Goal: Transaction & Acquisition: Purchase product/service

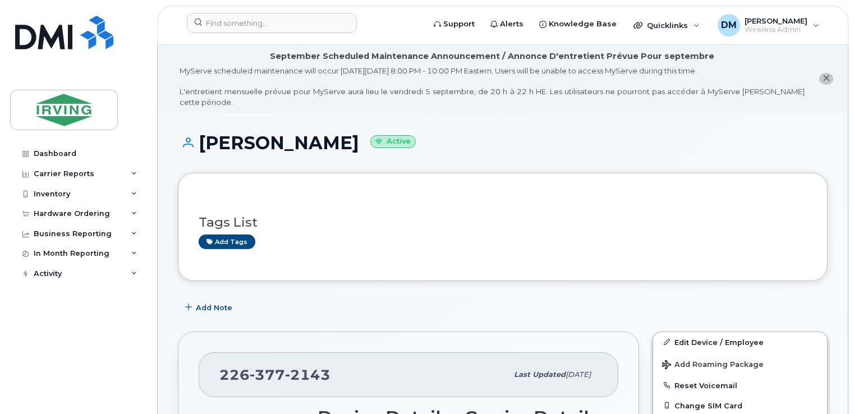
scroll to position [754, 0]
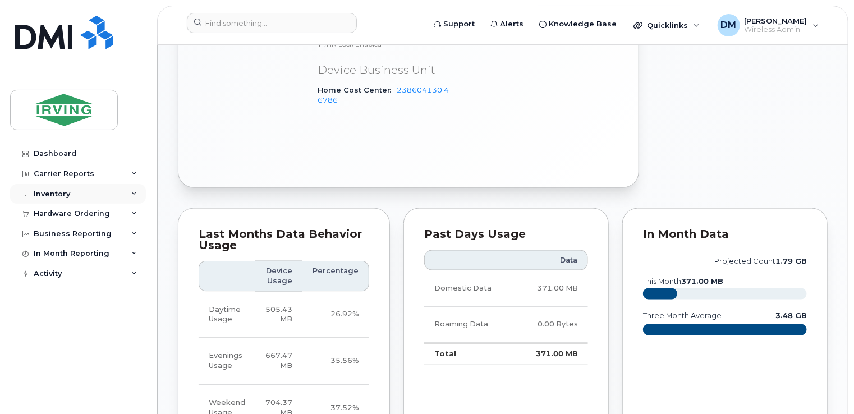
click at [112, 189] on div "Inventory" at bounding box center [78, 194] width 136 height 20
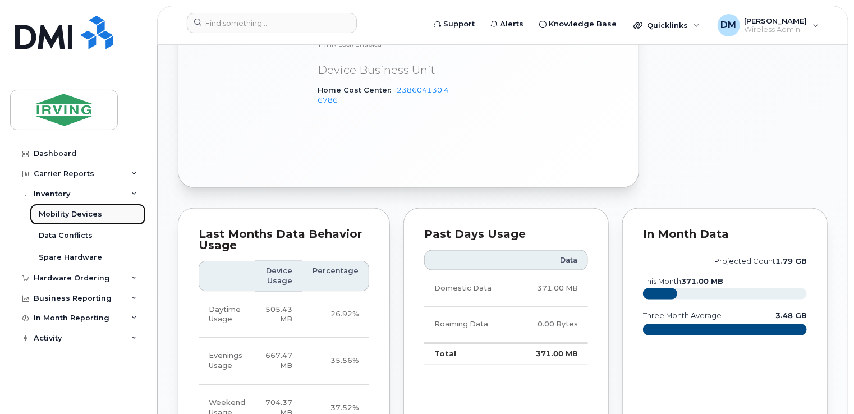
click at [100, 215] on link "Mobility Devices" at bounding box center [88, 214] width 116 height 21
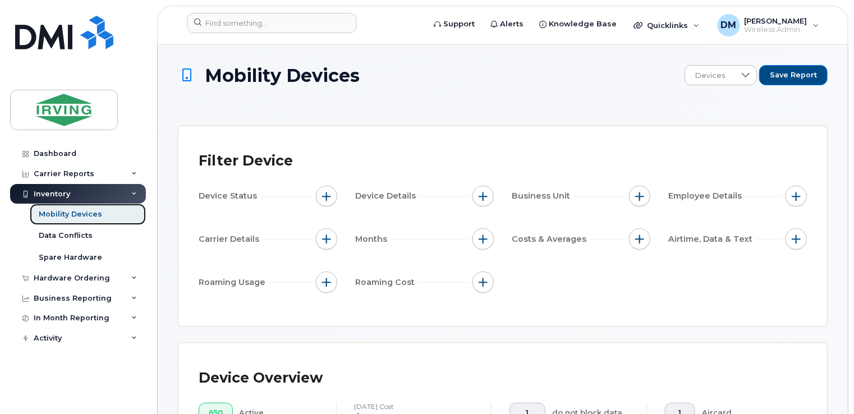
scroll to position [422, 0]
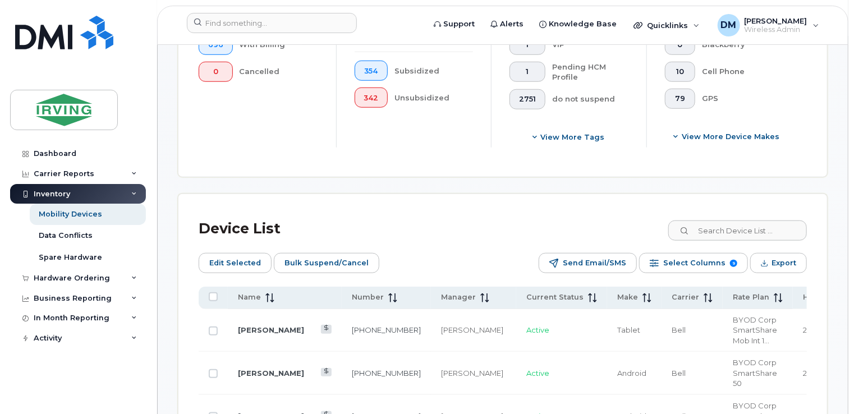
click at [688, 231] on icon at bounding box center [684, 231] width 7 height 7
click at [708, 229] on input at bounding box center [737, 231] width 140 height 20
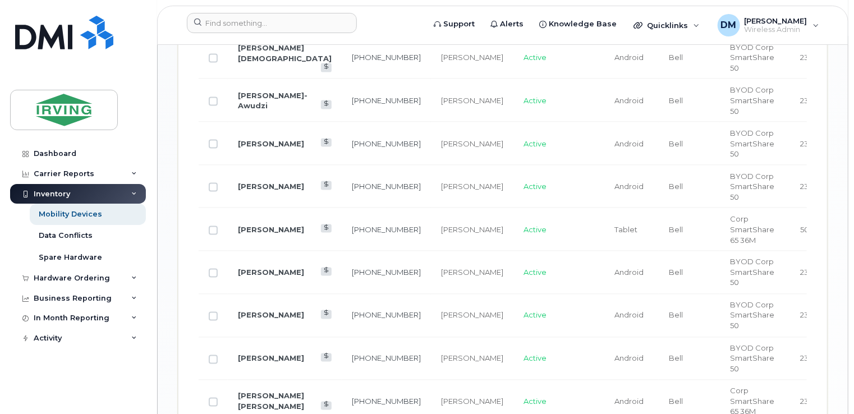
scroll to position [835, 0]
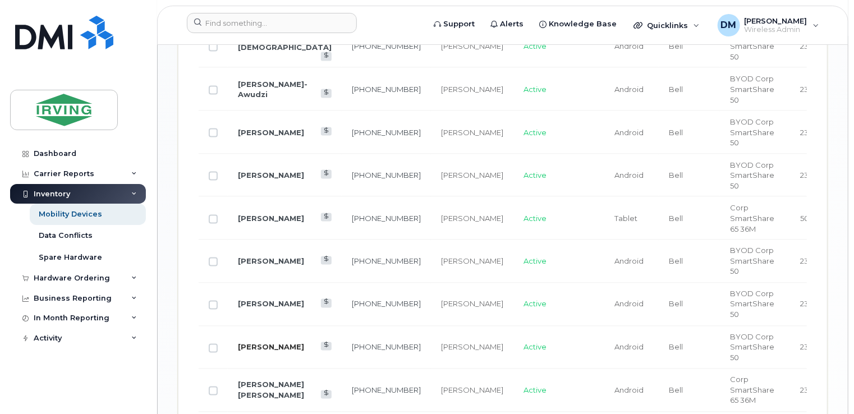
type input "swat"
click at [249, 347] on link "[PERSON_NAME]" at bounding box center [271, 347] width 66 height 9
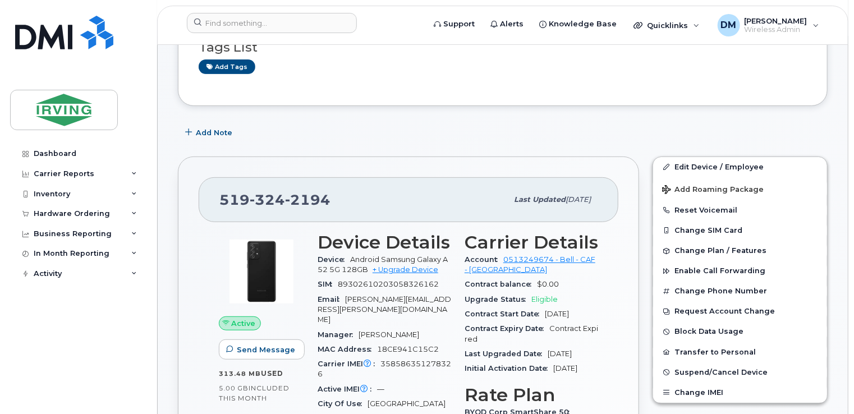
scroll to position [270, 0]
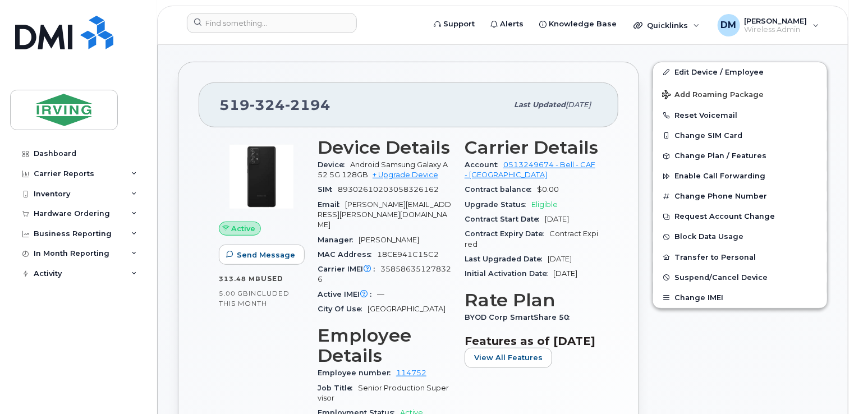
click at [422, 160] on span "Android Samsung Galaxy A52 5G 128GB" at bounding box center [383, 169] width 130 height 19
click at [404, 160] on span "Android Samsung Galaxy A52 5G 128GB" at bounding box center [383, 169] width 130 height 19
click at [400, 160] on span "Android Samsung Galaxy A52 5G 128GB" at bounding box center [383, 169] width 130 height 19
drag, startPoint x: 400, startPoint y: 155, endPoint x: 325, endPoint y: 160, distance: 75.4
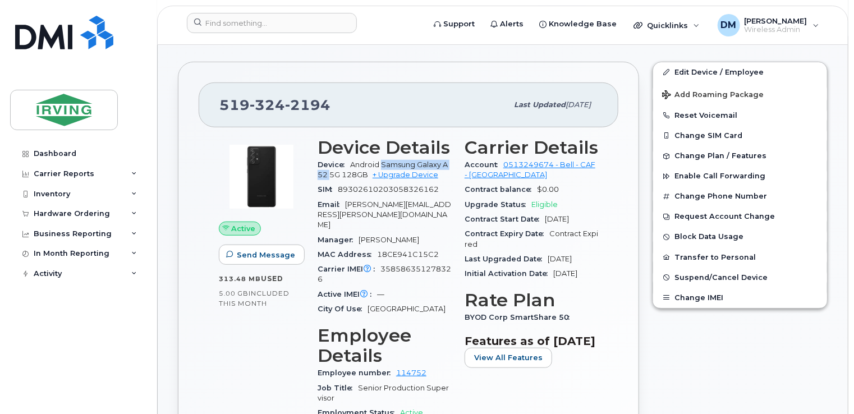
click at [325, 160] on span "Android Samsung Galaxy A52 5G 128GB" at bounding box center [383, 169] width 130 height 19
copy span "Samsung Galaxy A52"
click at [316, 102] on div "519 324 2194" at bounding box center [363, 105] width 288 height 24
drag, startPoint x: 316, startPoint y: 102, endPoint x: 323, endPoint y: 102, distance: 6.7
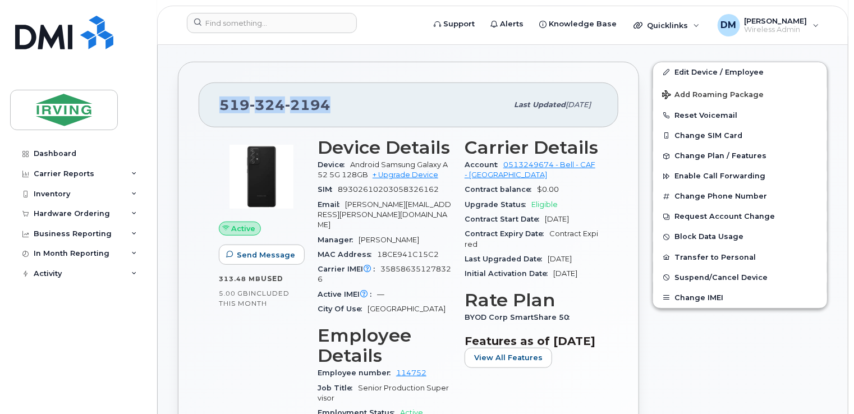
click at [323, 102] on div "519 324 2194" at bounding box center [363, 105] width 288 height 24
copy span "519 324 2194"
drag, startPoint x: 852, startPoint y: 85, endPoint x: 853, endPoint y: 121, distance: 35.9
drag, startPoint x: 853, startPoint y: 121, endPoint x: 832, endPoint y: 164, distance: 48.2
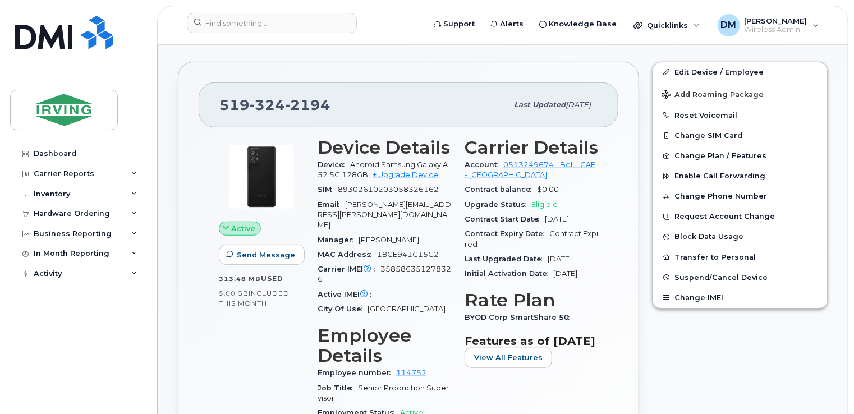
click at [832, 164] on div "Edit Device / Employee Add Roaming Package Reset Voicemail Change SIM Card Chan…" at bounding box center [740, 367] width 189 height 624
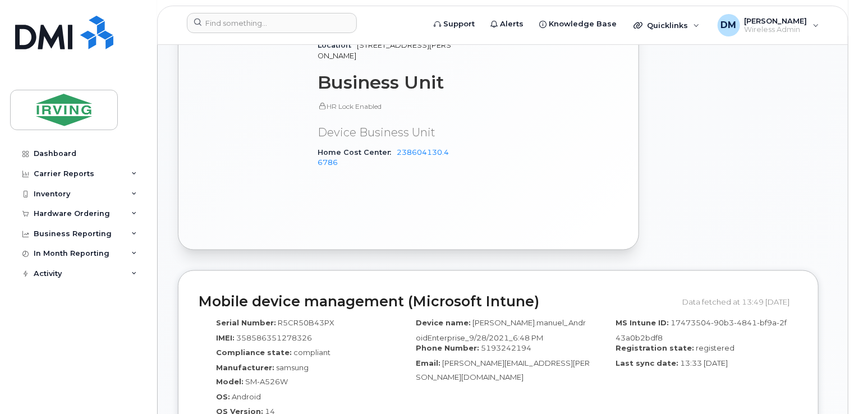
scroll to position [685, 0]
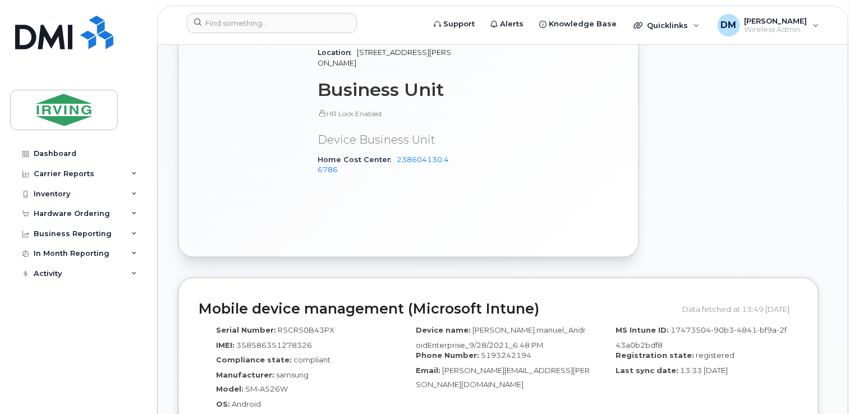
drag, startPoint x: 391, startPoint y: 130, endPoint x: 413, endPoint y: 139, distance: 23.7
click at [413, 153] on div "Home Cost Center 238604130.46786" at bounding box center [385, 165] width 134 height 25
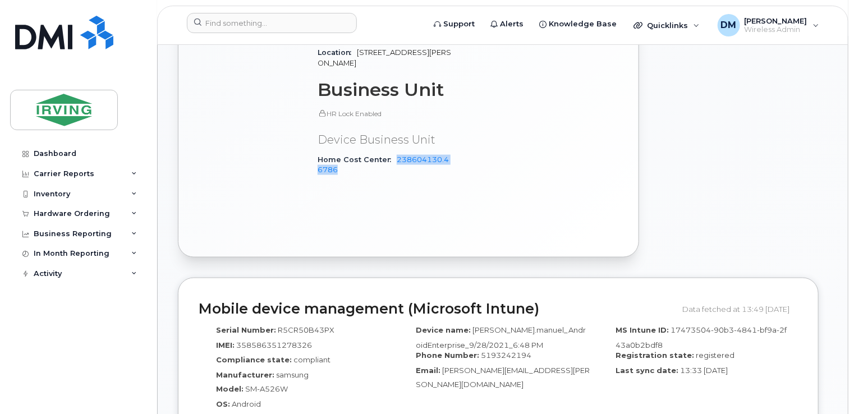
copy link "238604130.46786"
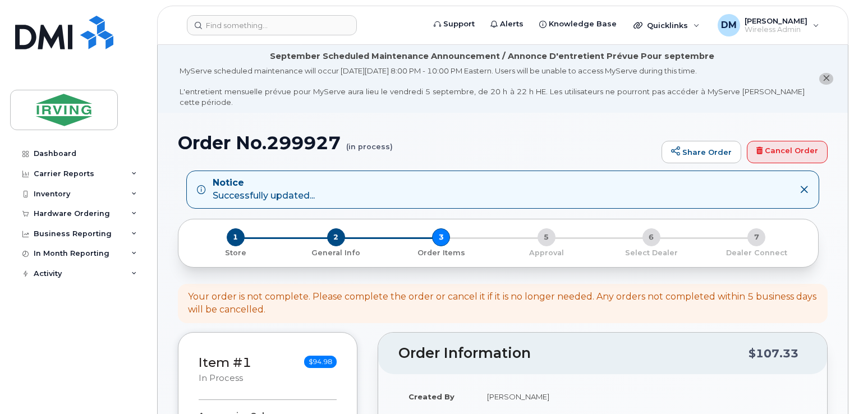
scroll to position [449, 0]
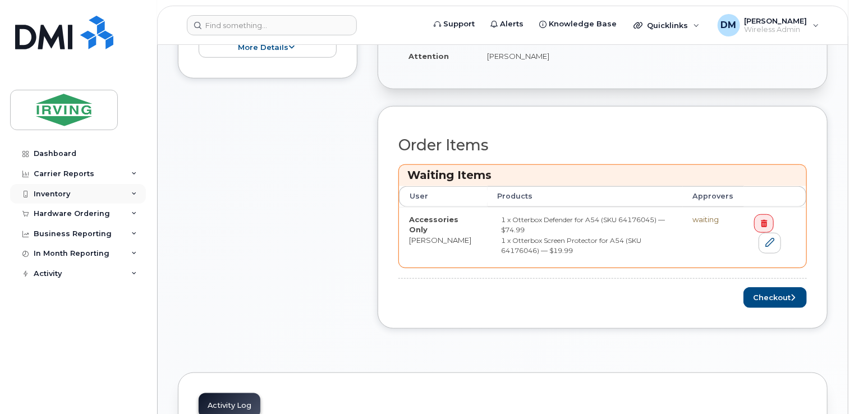
click at [125, 191] on div "Inventory" at bounding box center [78, 194] width 136 height 20
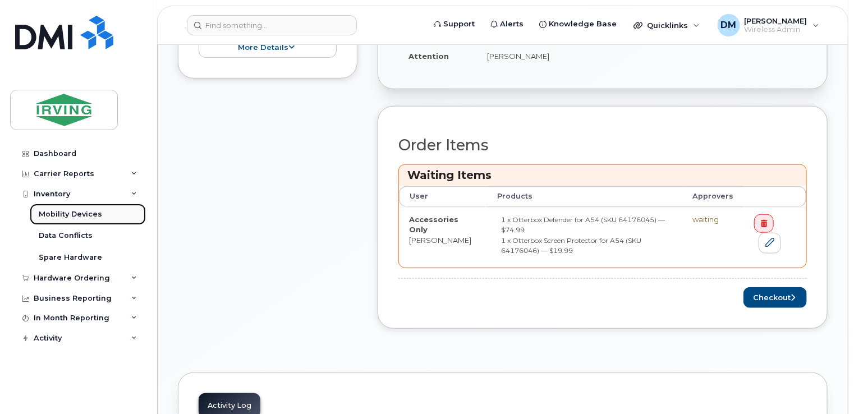
click at [106, 219] on link "Mobility Devices" at bounding box center [88, 214] width 116 height 21
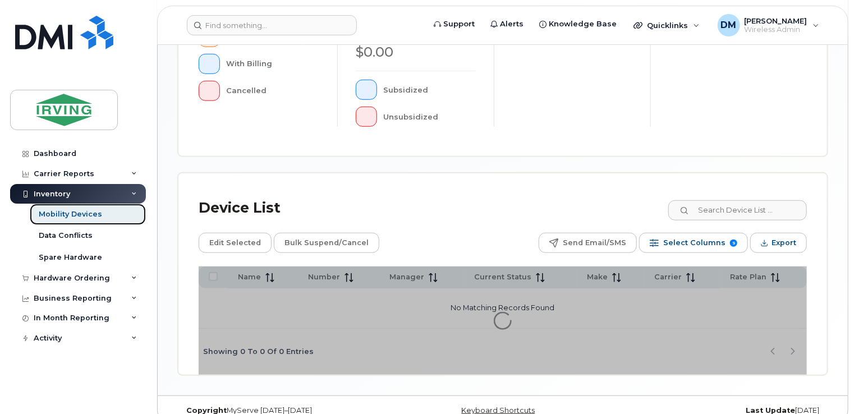
scroll to position [385, 0]
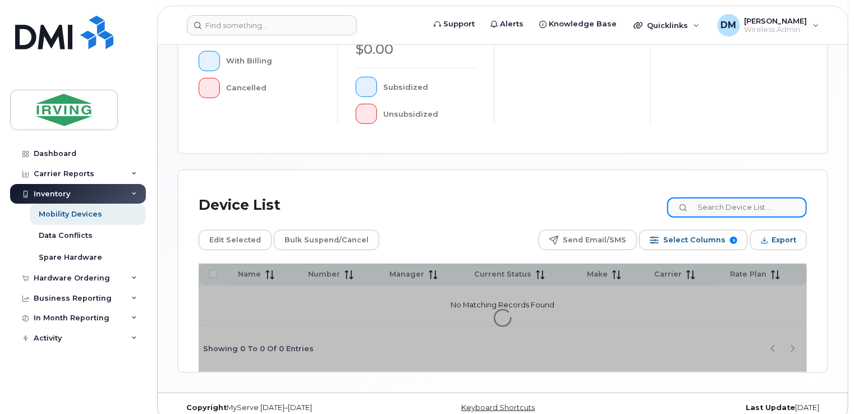
click at [721, 198] on input at bounding box center [737, 208] width 140 height 20
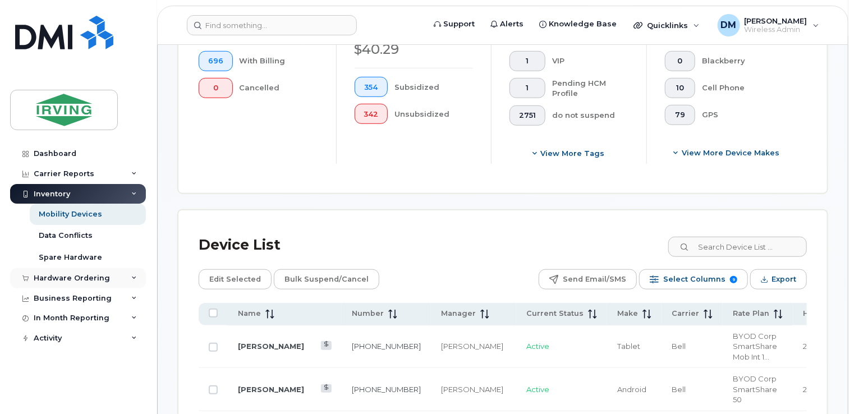
click at [98, 278] on div "Hardware Ordering" at bounding box center [72, 278] width 76 height 9
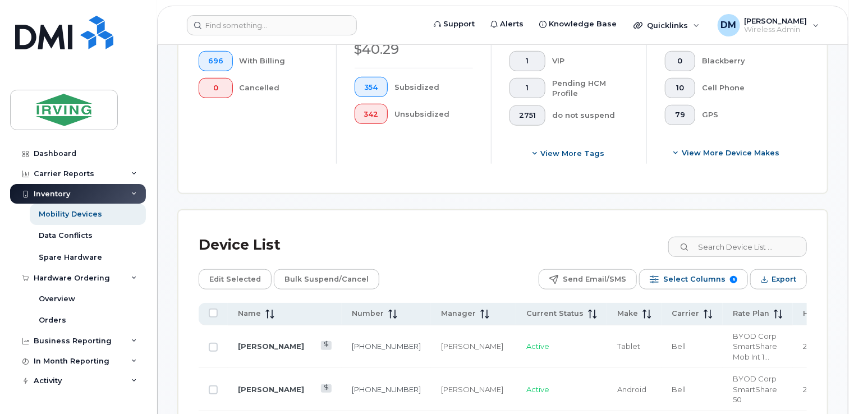
click at [452, 250] on div "Device List" at bounding box center [503, 245] width 608 height 29
click at [95, 300] on link "Overview" at bounding box center [88, 298] width 116 height 21
click at [90, 326] on link "Orders" at bounding box center [88, 320] width 116 height 21
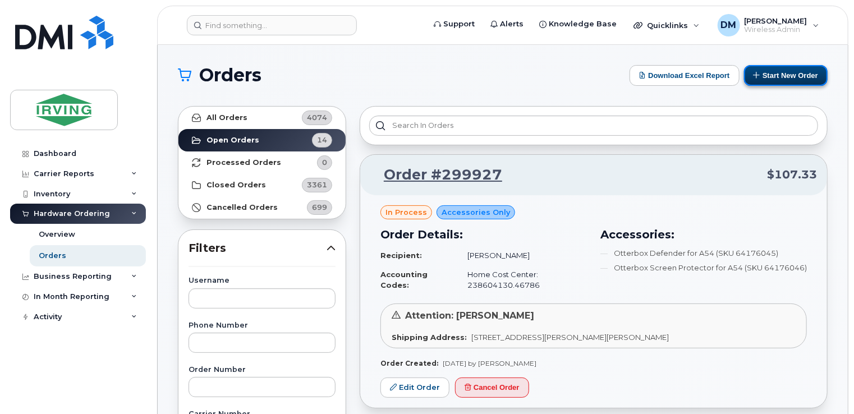
click at [752, 80] on button "Start New Order" at bounding box center [786, 75] width 84 height 21
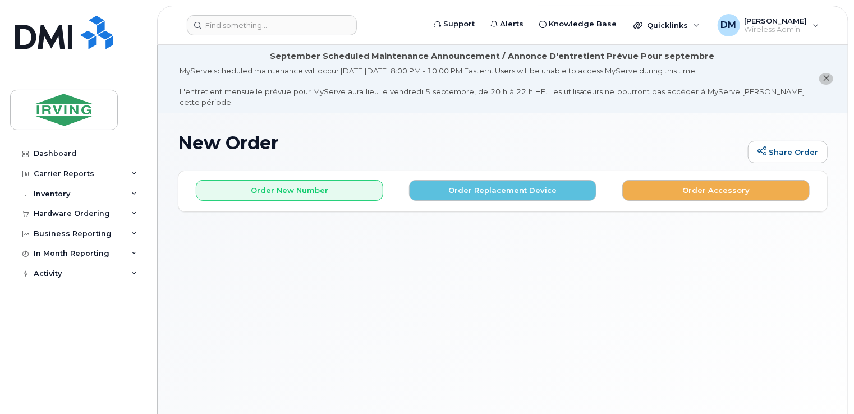
scroll to position [44, 0]
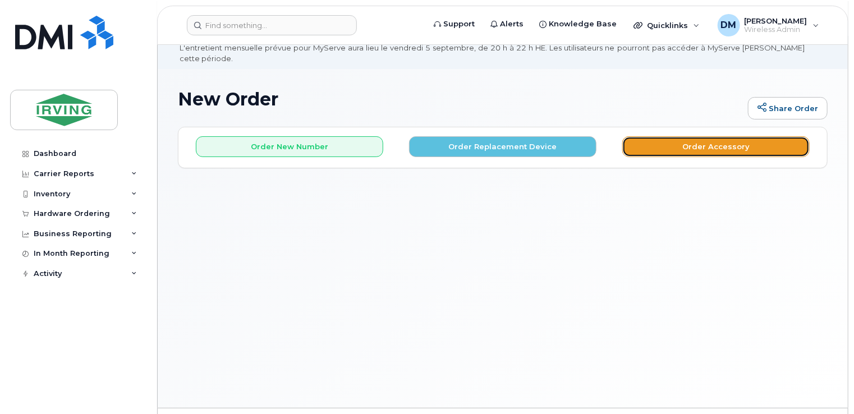
click at [714, 136] on button "Order Accessory" at bounding box center [715, 146] width 187 height 21
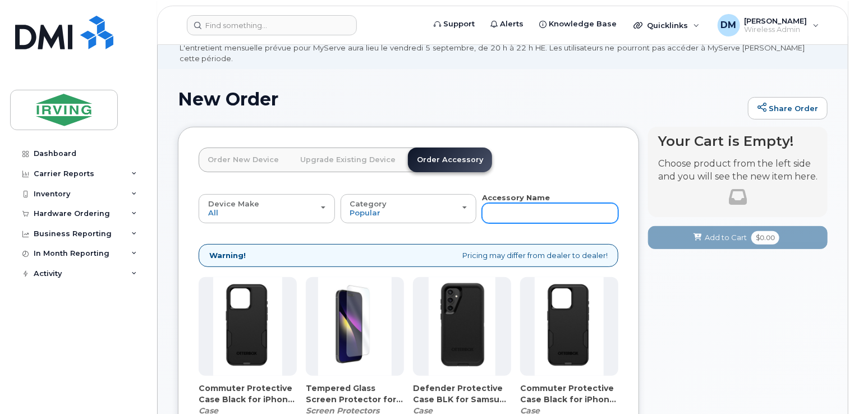
click at [508, 203] on input "text" at bounding box center [550, 213] width 136 height 20
paste input "Samsung Galaxy A52"
type input "Samsung Galaxy A52"
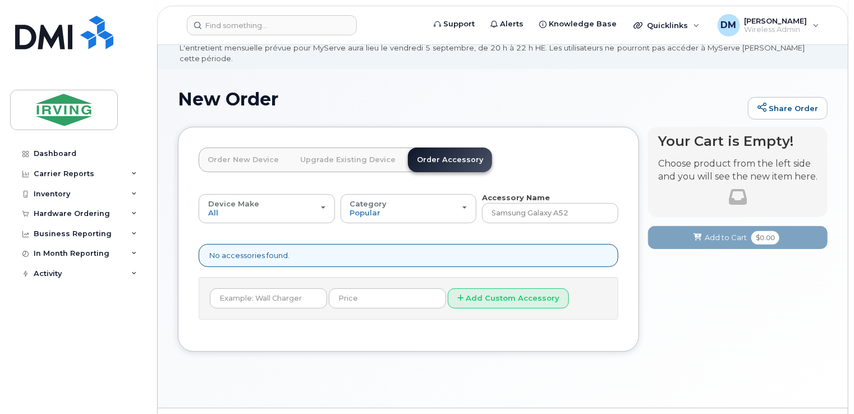
scroll to position [63, 0]
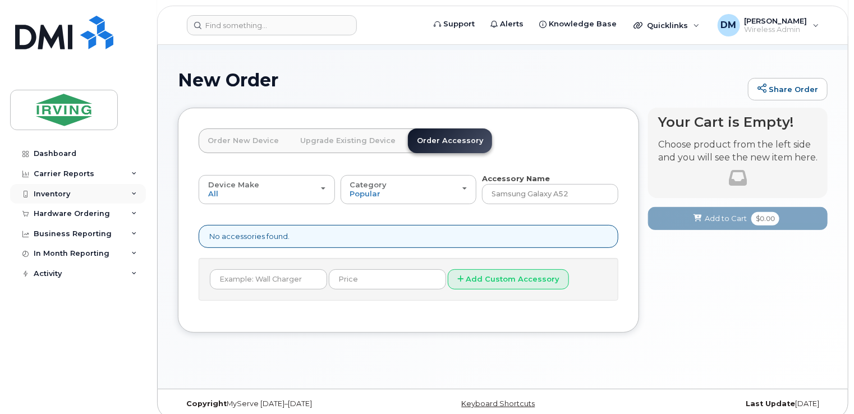
click at [112, 185] on div "Inventory" at bounding box center [78, 194] width 136 height 20
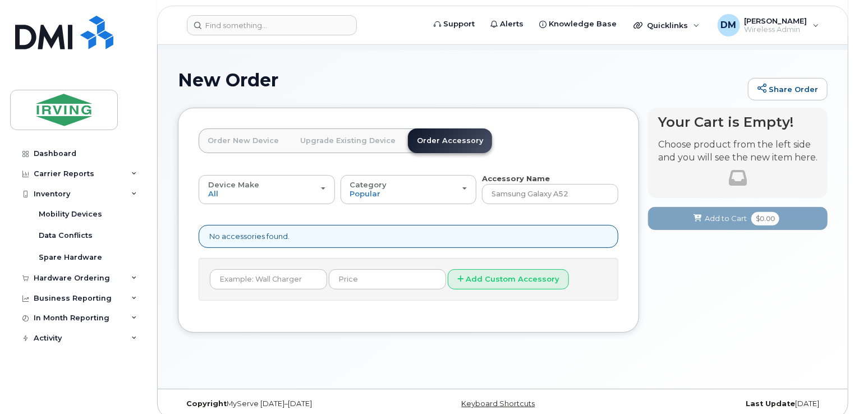
click at [233, 128] on link "Order New Device" at bounding box center [243, 140] width 89 height 25
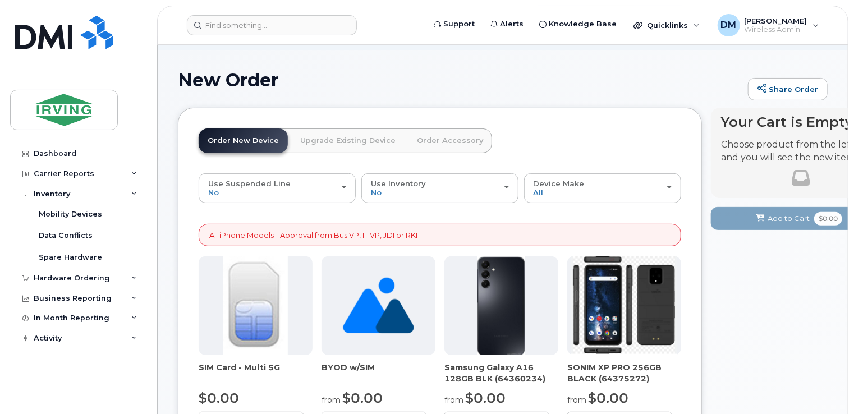
click at [305, 128] on link "Upgrade Existing Device" at bounding box center [347, 140] width 113 height 25
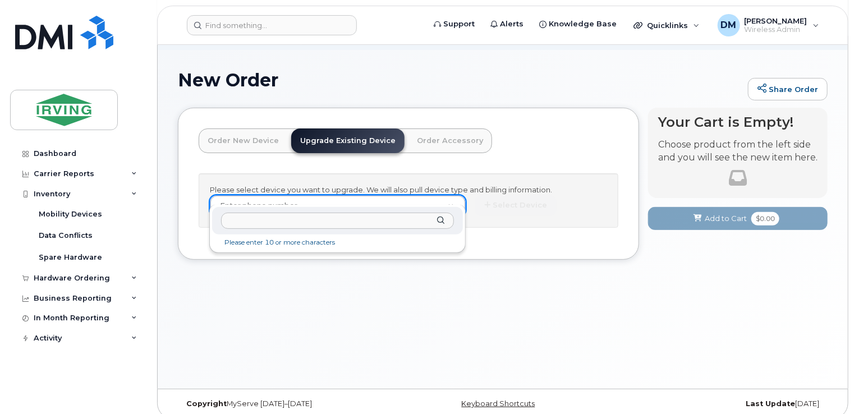
click at [336, 229] on div at bounding box center [337, 220] width 251 height 27
paste input "5193242194"
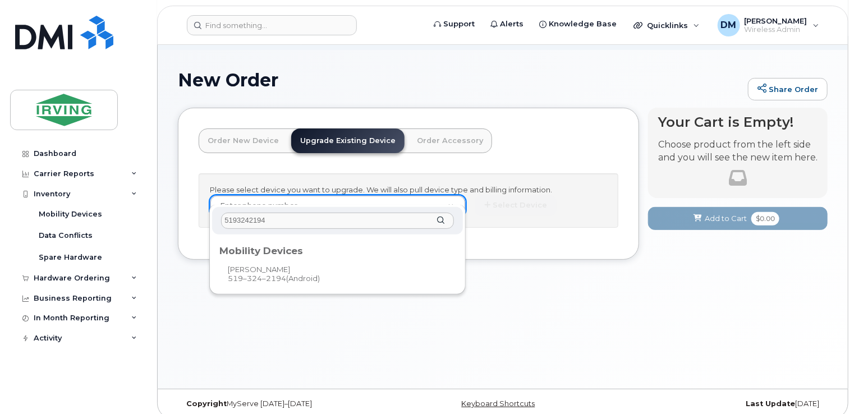
type input "5193242194"
click at [326, 245] on div "Mobility Devices" at bounding box center [337, 248] width 236 height 13
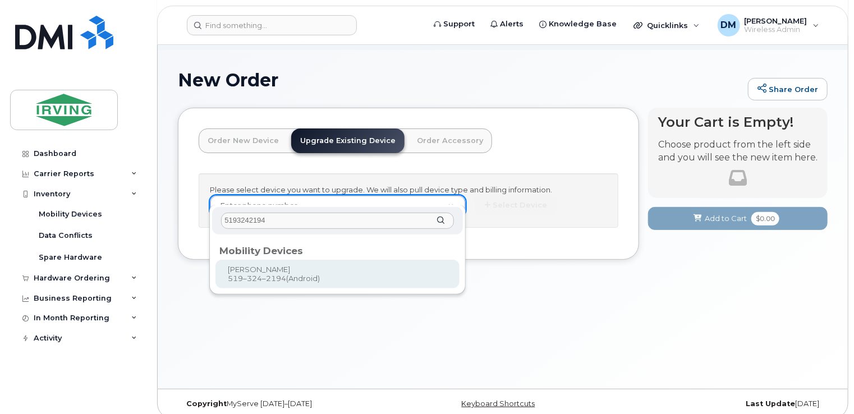
type input "701055"
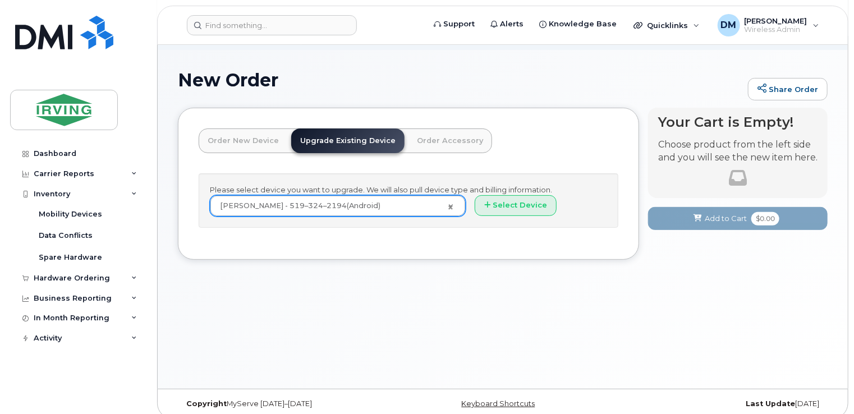
click at [561, 195] on div "Select Device *" at bounding box center [541, 205] width 132 height 21
click at [524, 200] on button "Select Device" at bounding box center [516, 205] width 82 height 21
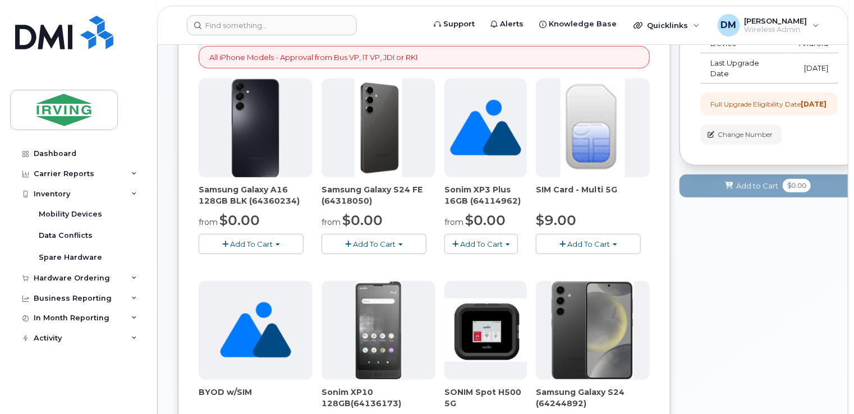
scroll to position [245, 0]
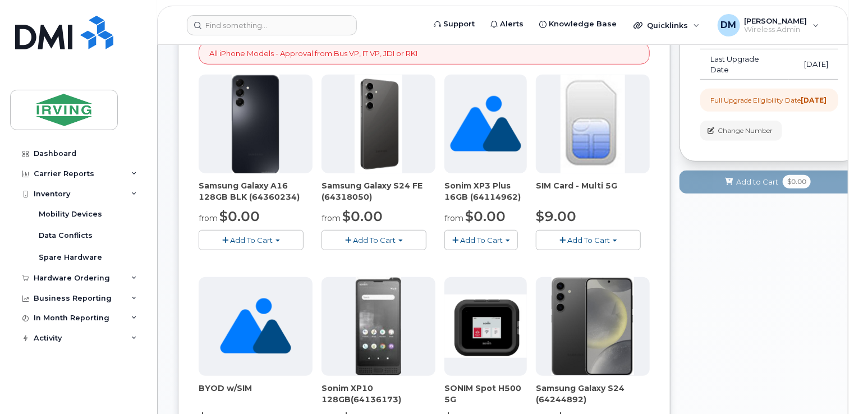
click at [408, 232] on button "Add To Cart" at bounding box center [374, 240] width 105 height 20
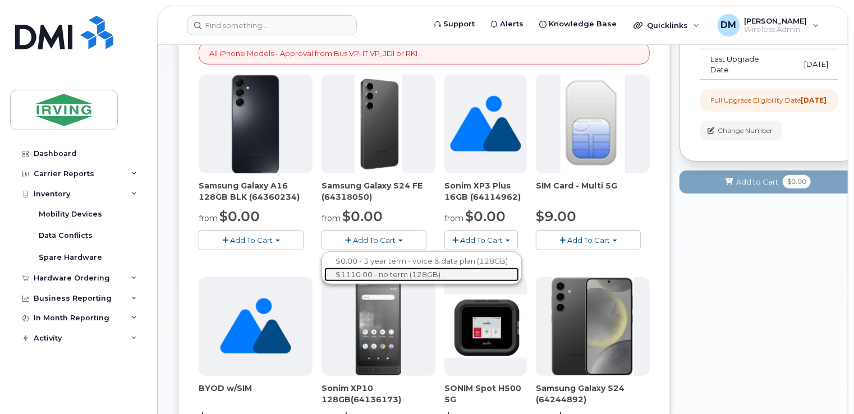
click at [406, 268] on link "$1110.00 - no term (128GB)" at bounding box center [421, 275] width 195 height 14
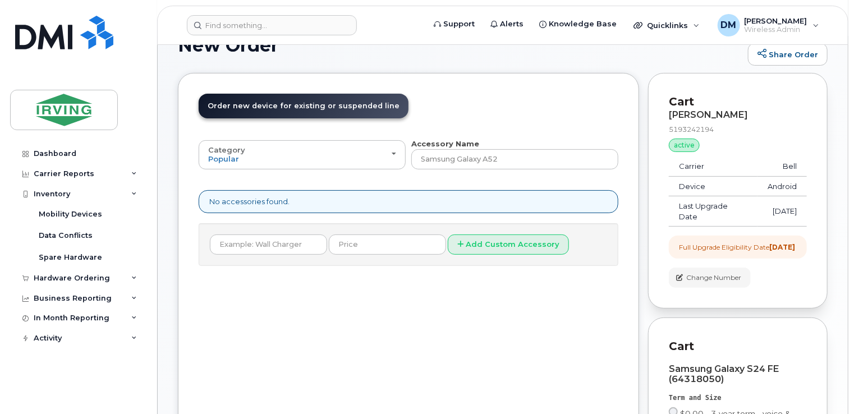
scroll to position [54, 0]
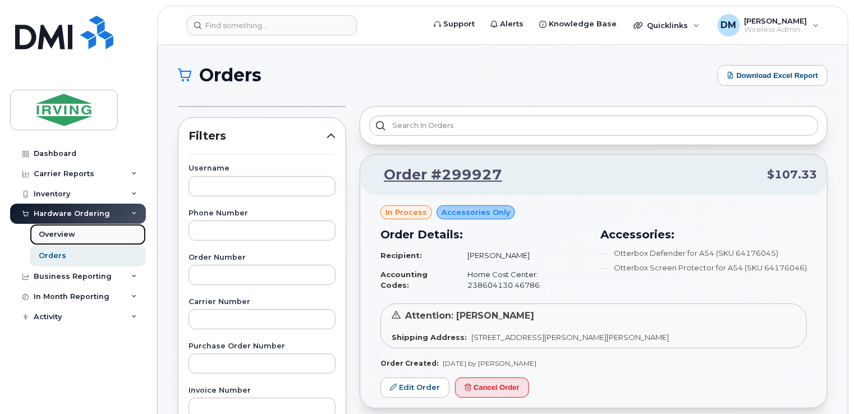
click at [90, 239] on link "Overview" at bounding box center [88, 234] width 116 height 21
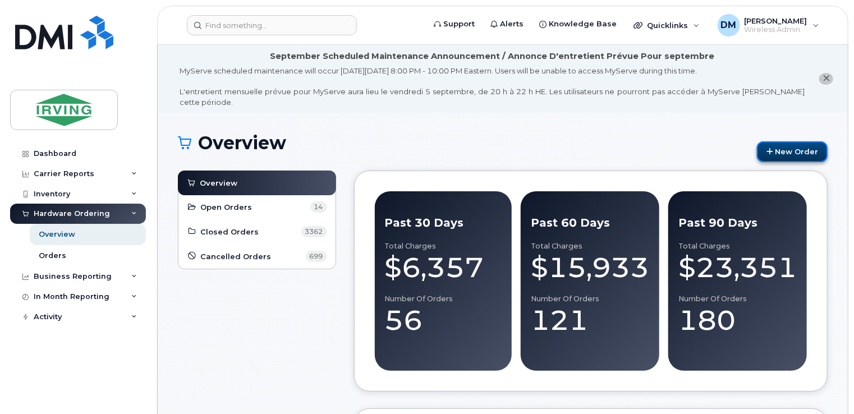
click at [792, 145] on link "New Order" at bounding box center [792, 151] width 71 height 21
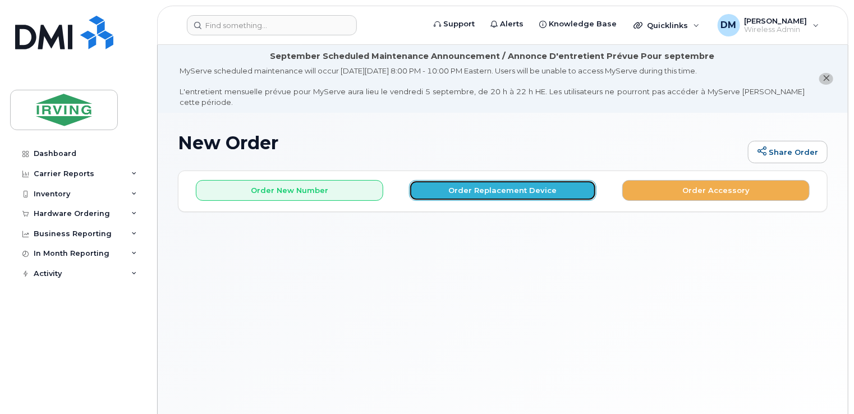
click at [484, 185] on button "Order Replacement Device" at bounding box center [502, 190] width 187 height 21
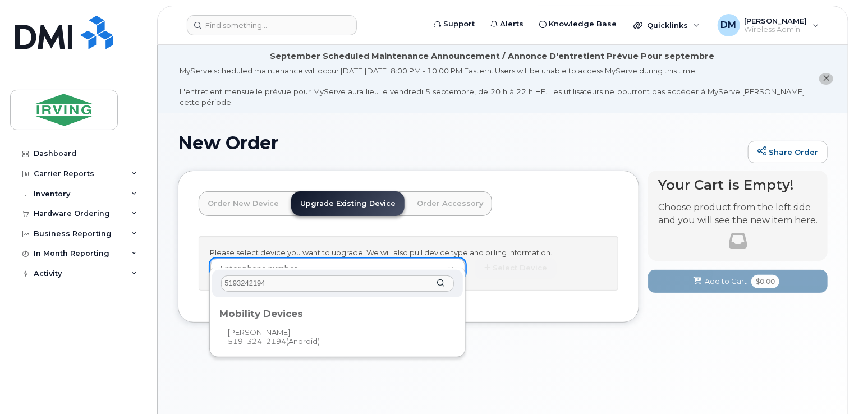
type input "5193242194"
type input "701055"
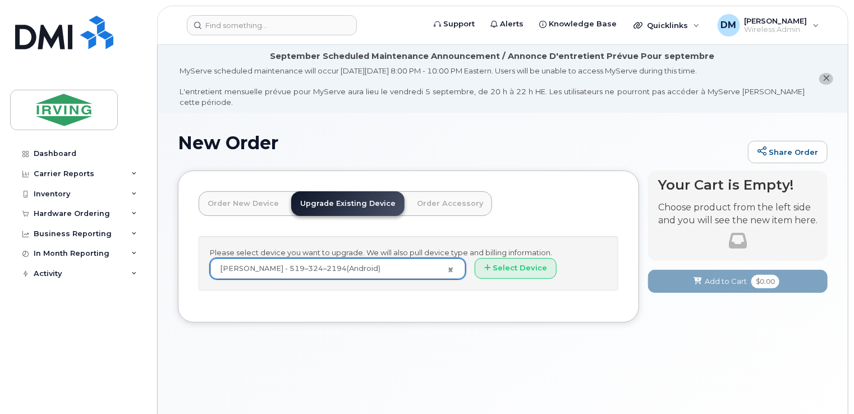
click at [517, 268] on div "Manuel Amaral - 519–324–2194 (Android) 701055 Select Device *" at bounding box center [408, 268] width 397 height 21
click at [512, 261] on button "Select Device" at bounding box center [516, 268] width 82 height 21
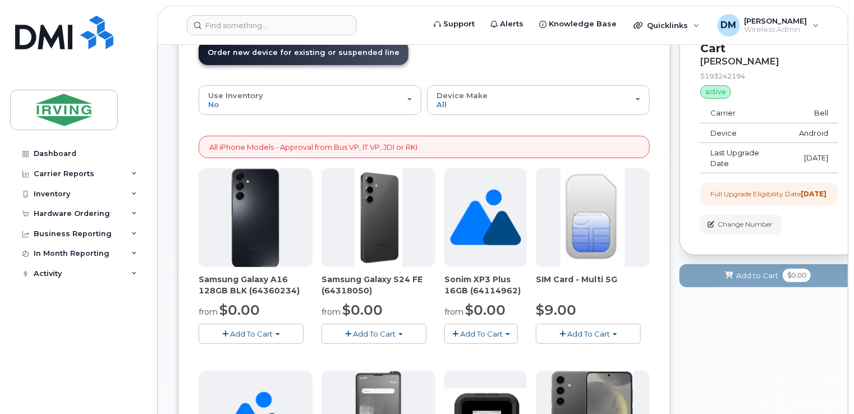
scroll to position [186, 0]
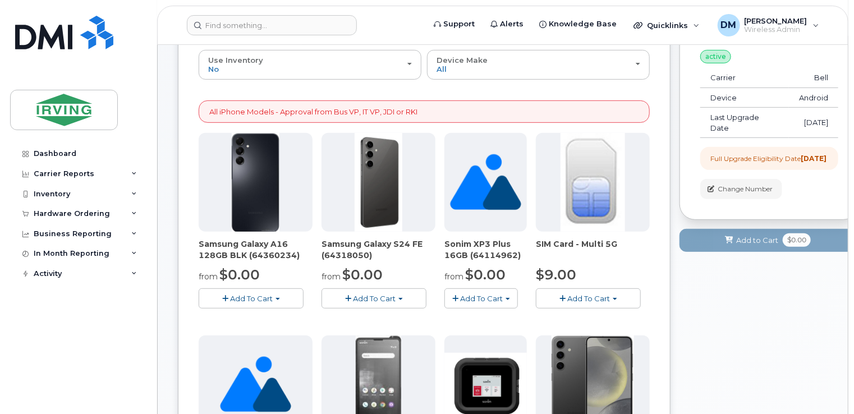
click at [397, 288] on button "Add To Cart" at bounding box center [374, 298] width 105 height 20
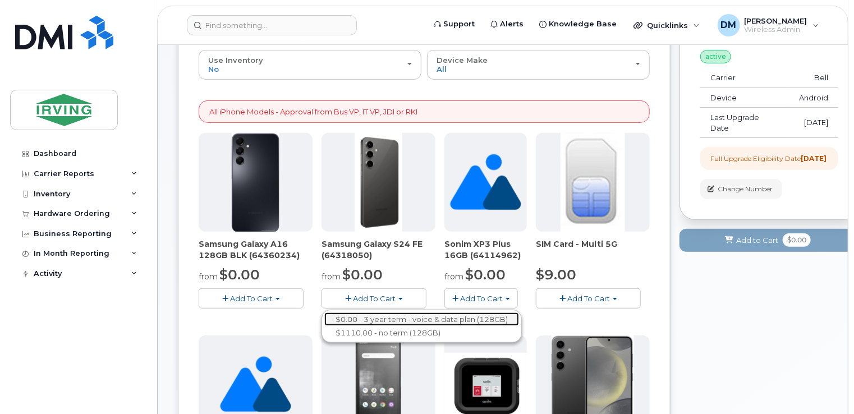
click at [398, 313] on link "$0.00 - 3 year term - voice & data plan (128GB)" at bounding box center [421, 320] width 195 height 14
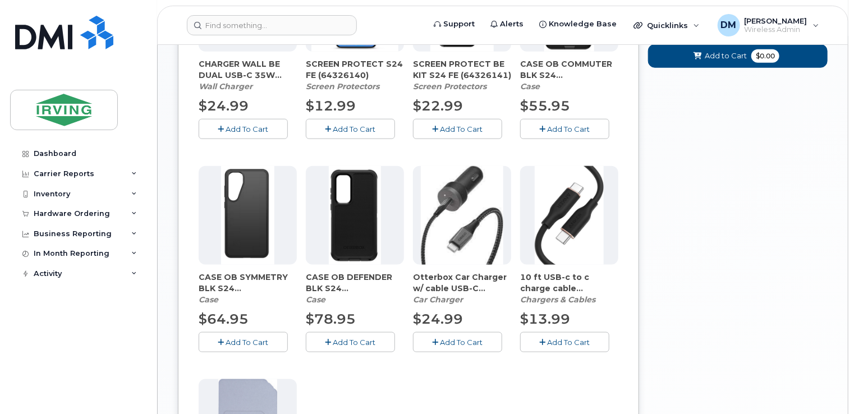
scroll to position [586, 0]
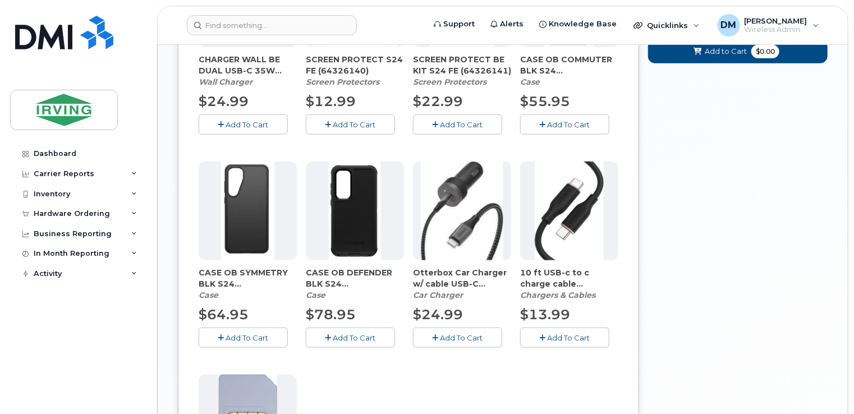
click at [371, 333] on span "Add To Cart" at bounding box center [354, 337] width 43 height 9
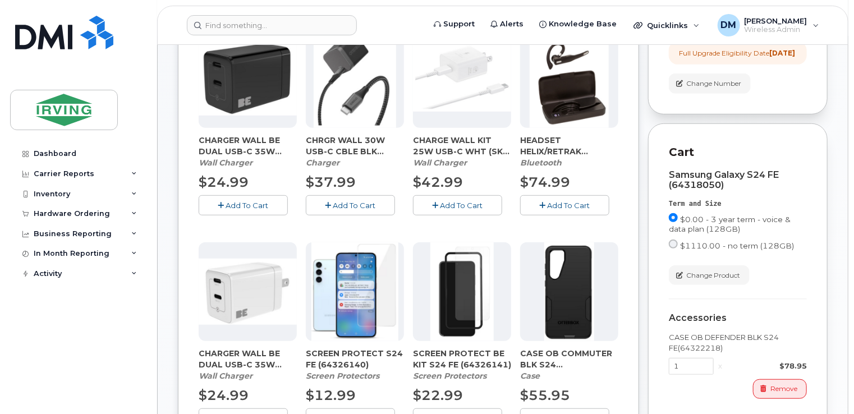
scroll to position [294, 0]
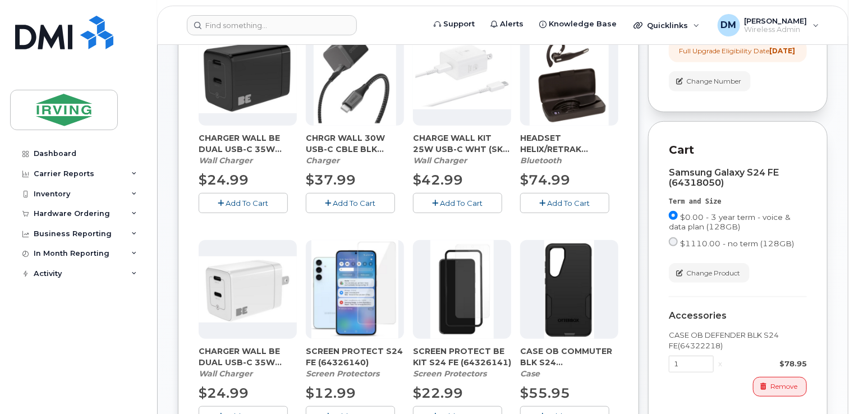
click at [718, 184] on div "Samsung Galaxy S24 FE (64318050)" at bounding box center [738, 178] width 138 height 20
drag, startPoint x: 718, startPoint y: 184, endPoint x: 691, endPoint y: 172, distance: 29.6
click at [691, 172] on div "Samsung Galaxy S24 FE (64318050)" at bounding box center [738, 178] width 138 height 20
copy div "Samsung Galaxy S24 FE (64318050"
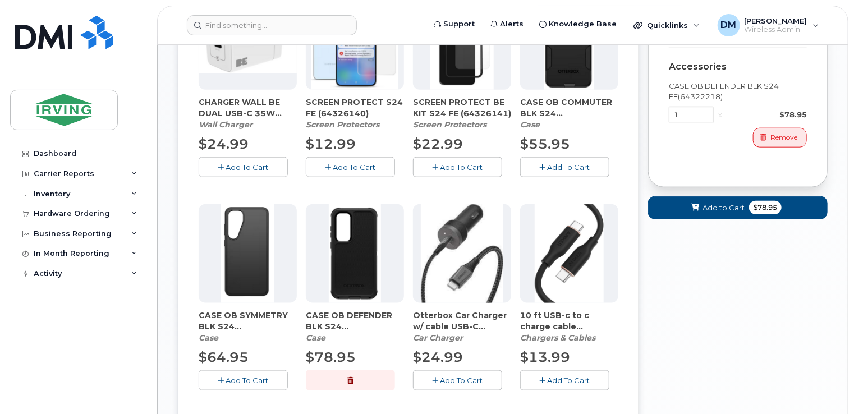
scroll to position [549, 0]
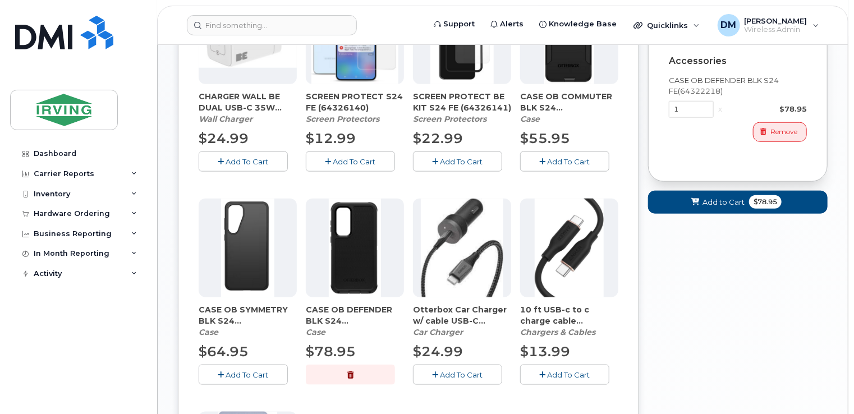
click at [391, 306] on span "CASE OB DEFENDER BLK S24 FE(64322218)" at bounding box center [355, 315] width 98 height 22
copy div "CASE OB DEFENDER BLK S24 FE(64322218)"
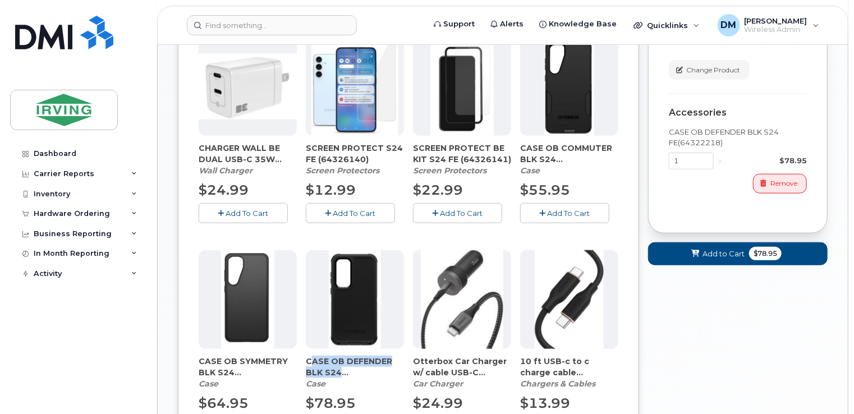
scroll to position [498, 0]
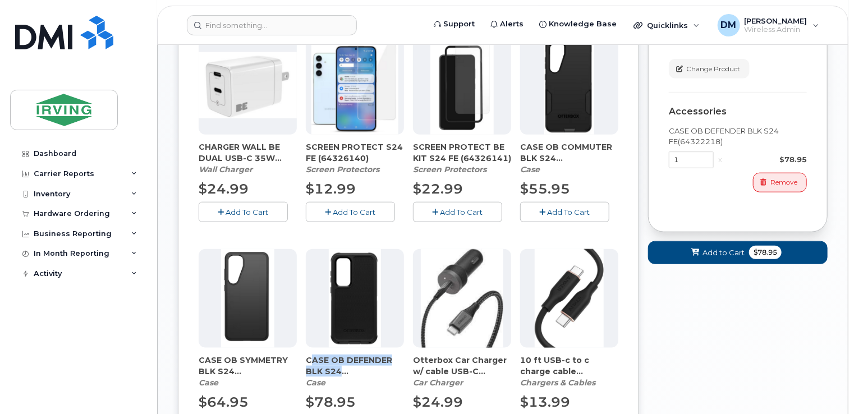
click at [343, 208] on span "Add To Cart" at bounding box center [354, 212] width 43 height 9
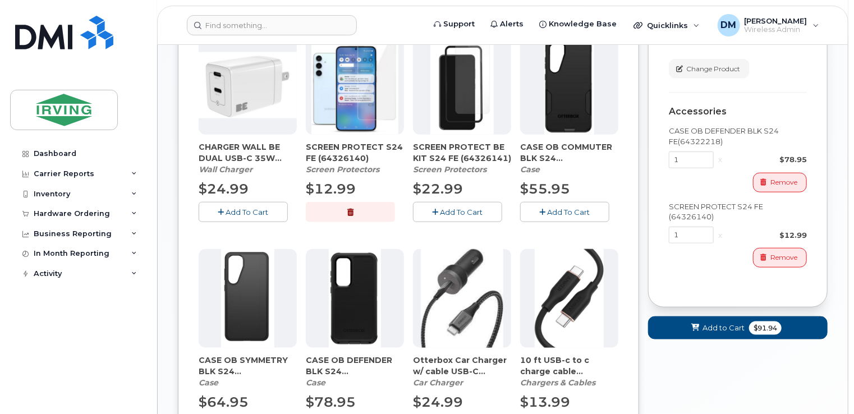
click at [705, 211] on div "SCREEN PROTECT S24 FE (64326140)" at bounding box center [738, 211] width 138 height 21
copy div "SCREEN PROTECT S24 FE (64326140)"
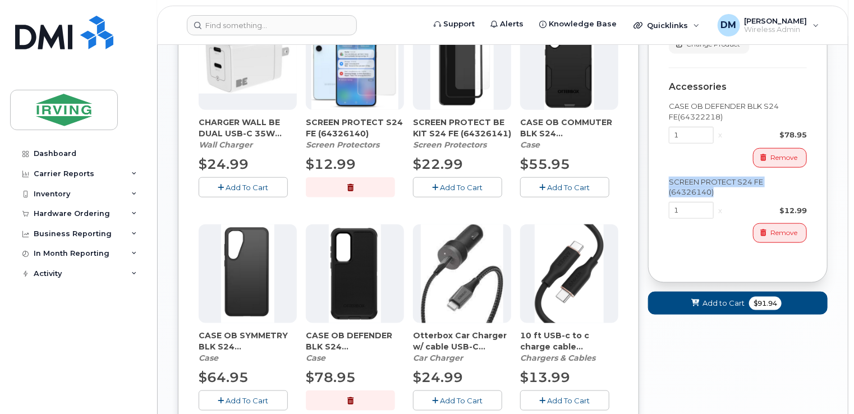
scroll to position [524, 0]
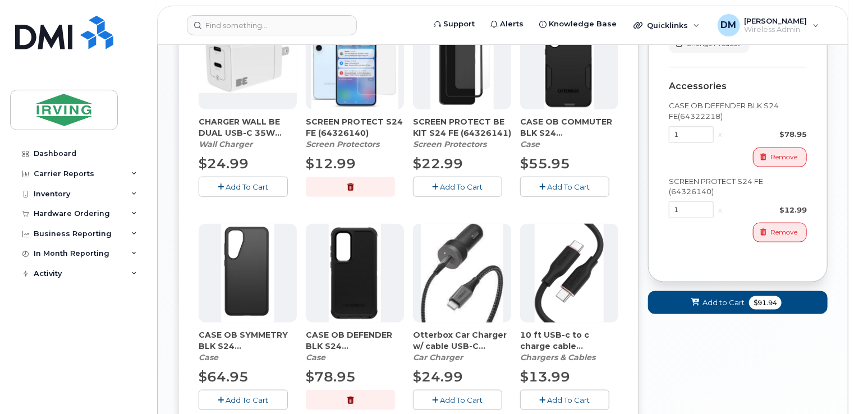
click at [797, 130] on div "$78.95" at bounding box center [767, 134] width 80 height 11
drag, startPoint x: 797, startPoint y: 130, endPoint x: 806, endPoint y: 131, distance: 8.4
click at [806, 131] on div "$78.95" at bounding box center [767, 134] width 80 height 11
copy div "$78.95 Remove"
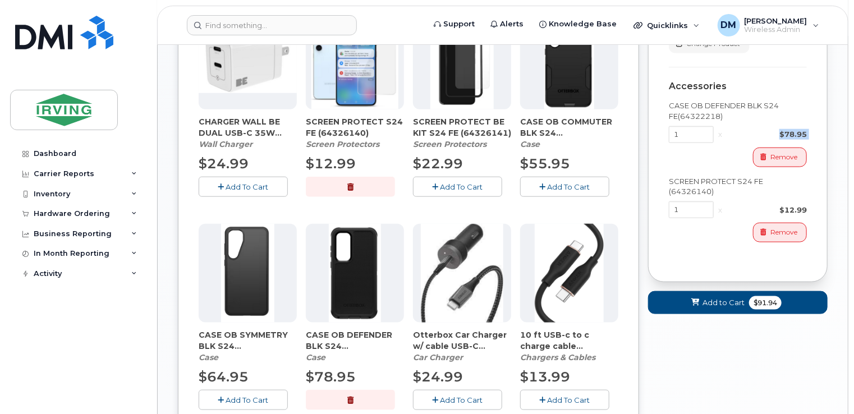
copy div "$78.95 Remove"
click at [784, 205] on div "$12.99" at bounding box center [767, 210] width 80 height 11
copy div "$12.99 Remove Cart ID #undefined Carrier Unlocked Accessories CASE OB DEFENDER …"
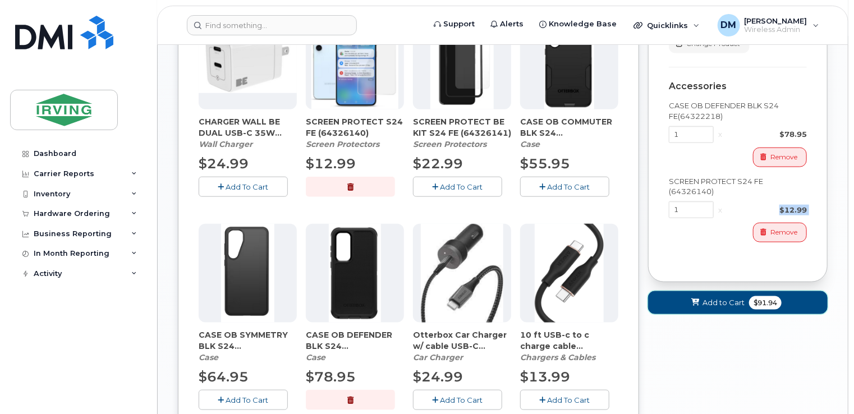
click at [776, 307] on button "Add to Cart $91.94" at bounding box center [738, 302] width 180 height 23
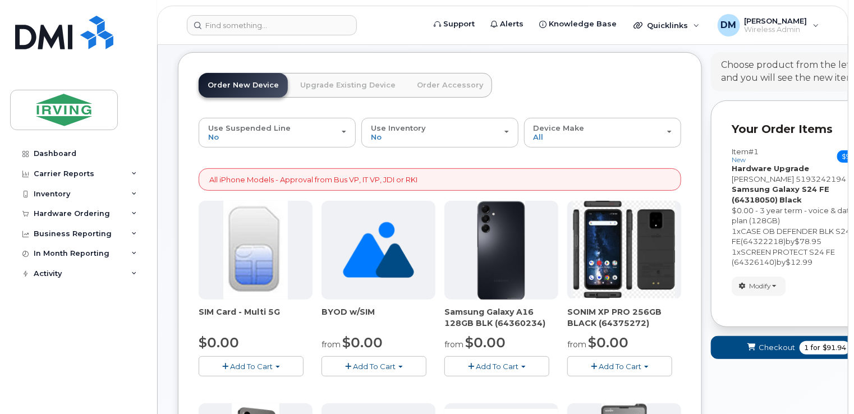
scroll to position [821, 0]
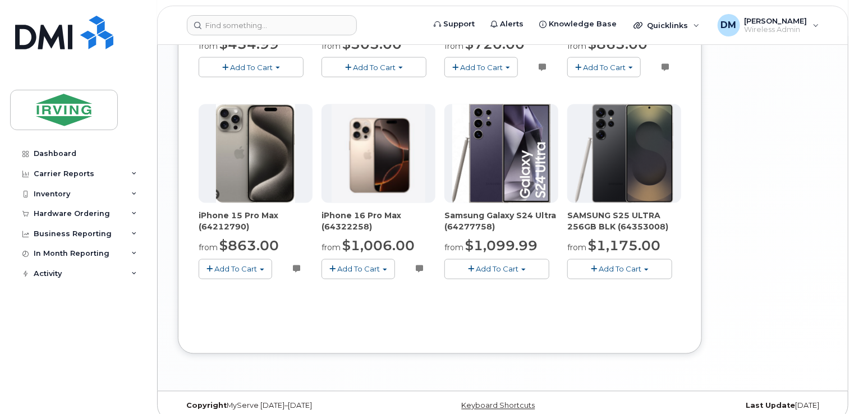
drag, startPoint x: 853, startPoint y: 283, endPoint x: 846, endPoint y: 204, distance: 79.5
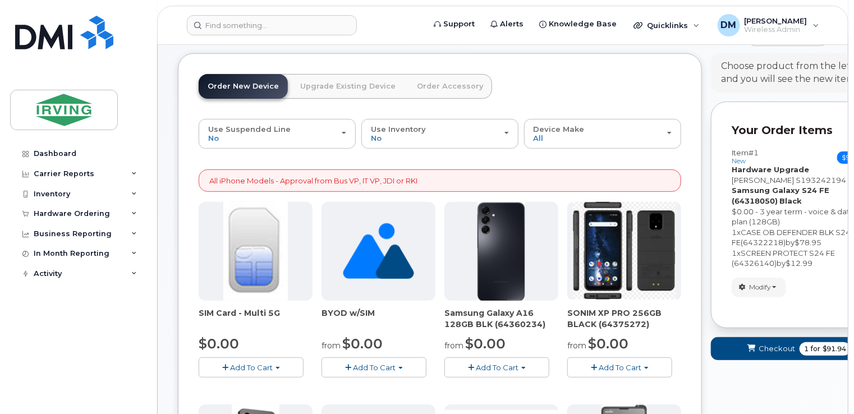
scroll to position [90, 0]
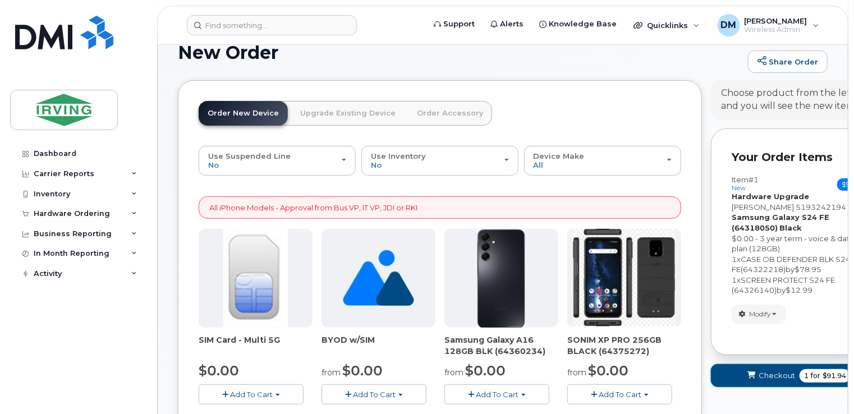
click at [757, 370] on span "submit" at bounding box center [751, 375] width 11 height 11
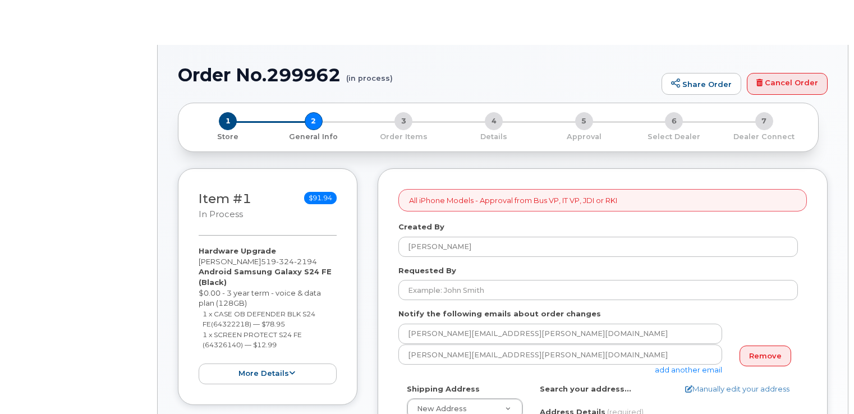
select select
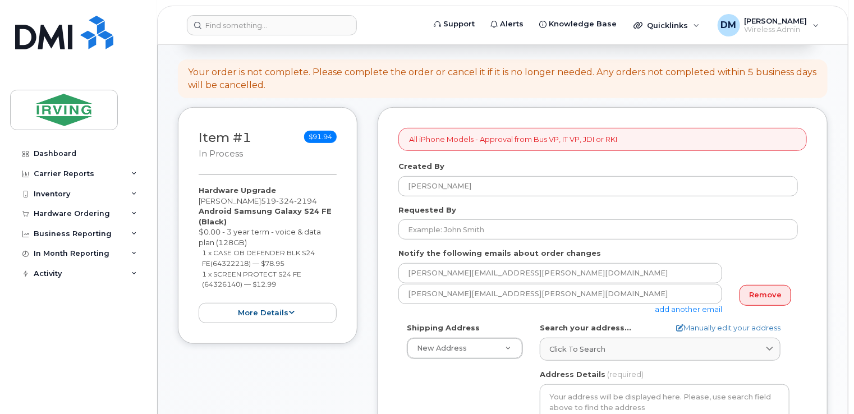
scroll to position [216, 0]
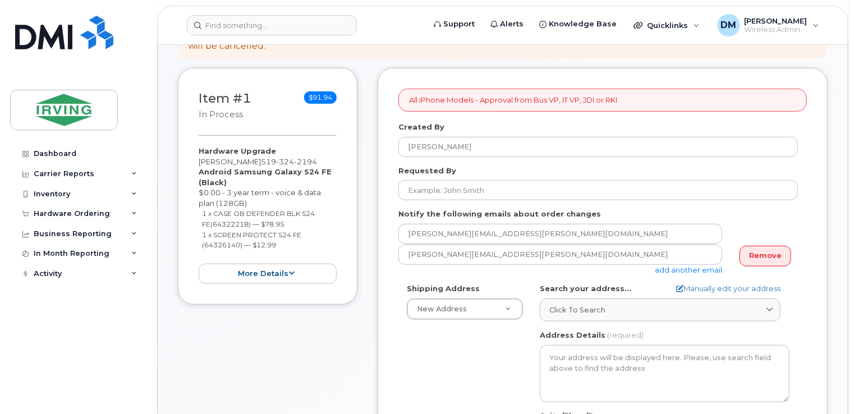
click at [495, 189] on form "All iPhone Models - Approval from Bus VP, IT VP, JDI or RKI Created By [PERSON_…" at bounding box center [602, 389] width 408 height 601
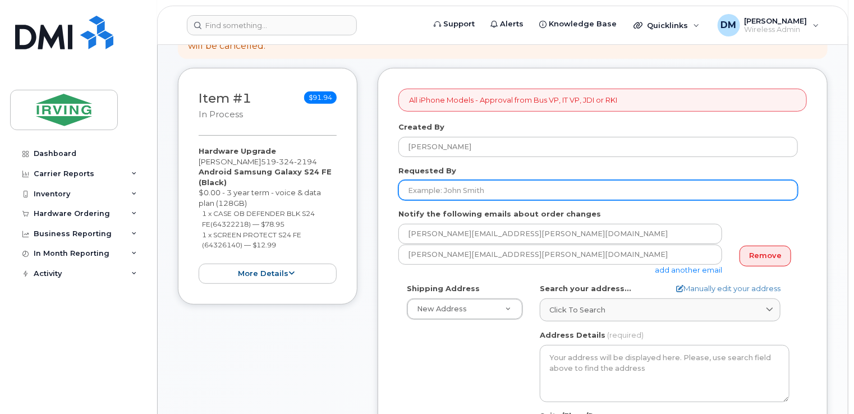
click at [483, 182] on input "Requested By" at bounding box center [598, 190] width 400 height 20
click at [447, 180] on input "Requested By" at bounding box center [598, 190] width 400 height 20
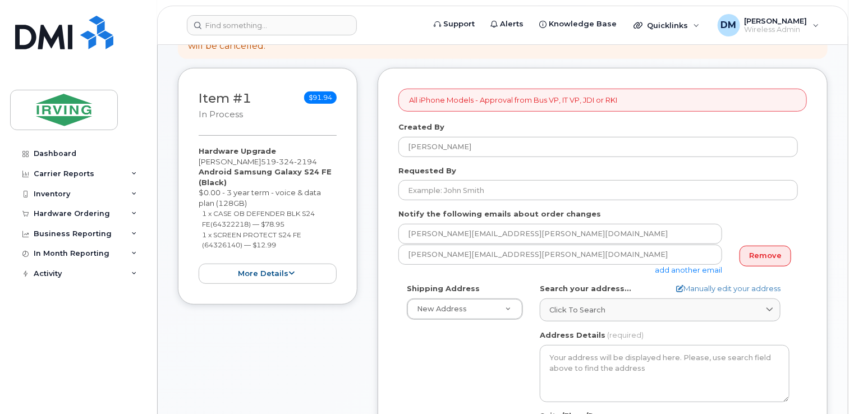
click at [398, 192] on form "All iPhone Models - Approval from Bus VP, IT VP, JDI or RKI Created By [PERSON_…" at bounding box center [602, 389] width 408 height 601
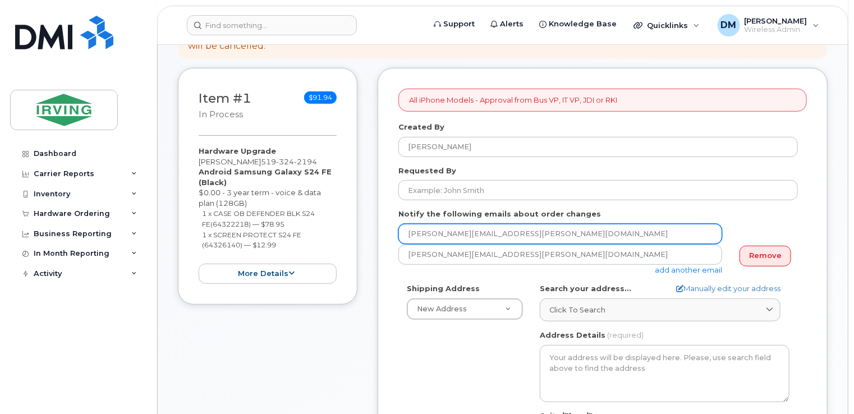
click at [447, 224] on input "[PERSON_NAME][EMAIL_ADDRESS][PERSON_NAME][DOMAIN_NAME]" at bounding box center [560, 234] width 324 height 20
drag, startPoint x: 447, startPoint y: 222, endPoint x: 426, endPoint y: 220, distance: 20.3
click at [426, 224] on input "[PERSON_NAME][EMAIL_ADDRESS][PERSON_NAME][DOMAIN_NAME]" at bounding box center [560, 234] width 324 height 20
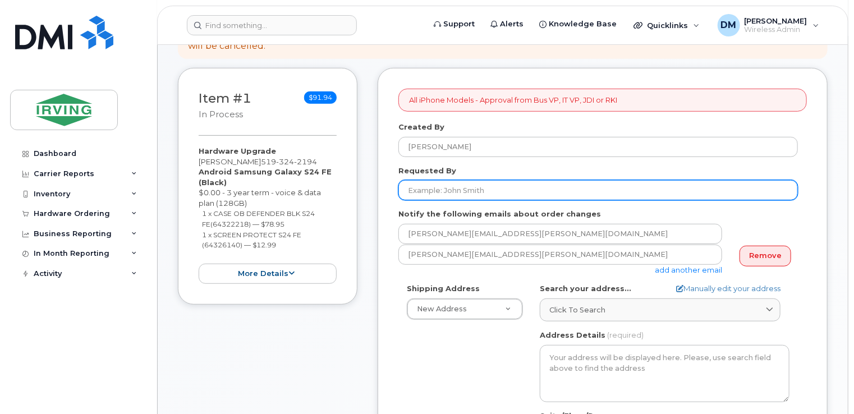
click at [448, 180] on input "Requested By" at bounding box center [598, 190] width 400 height 20
paste input "manuel"
type input "manuel"
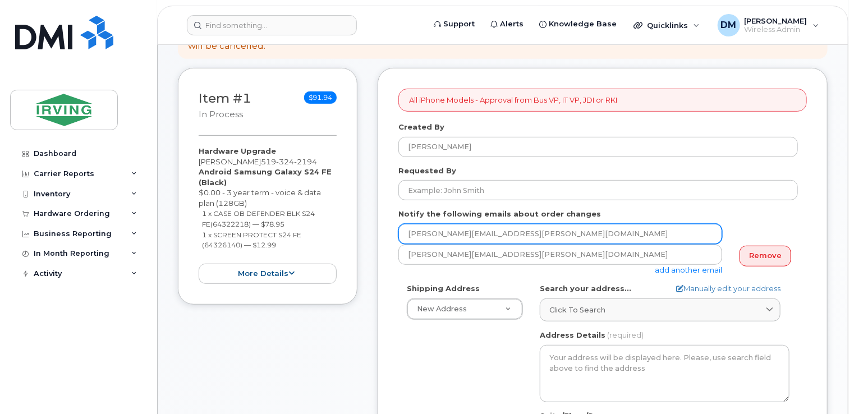
click at [492, 230] on input "[PERSON_NAME][EMAIL_ADDRESS][PERSON_NAME][DOMAIN_NAME]" at bounding box center [560, 234] width 324 height 20
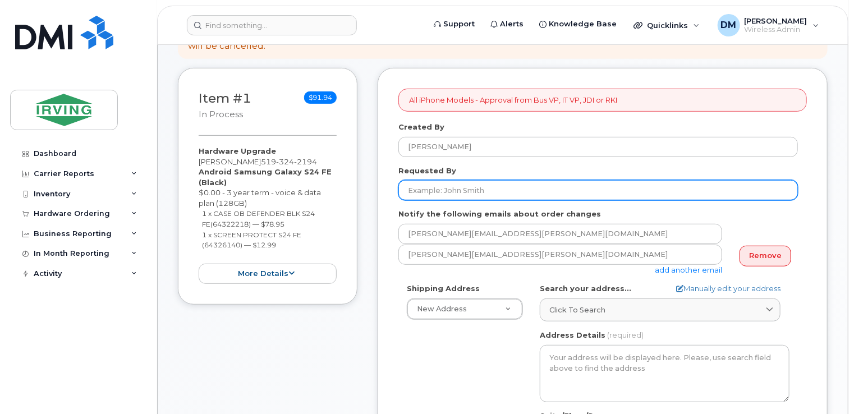
click at [500, 180] on input "Requested By" at bounding box center [598, 190] width 400 height 20
paste input "[PERSON_NAME]"
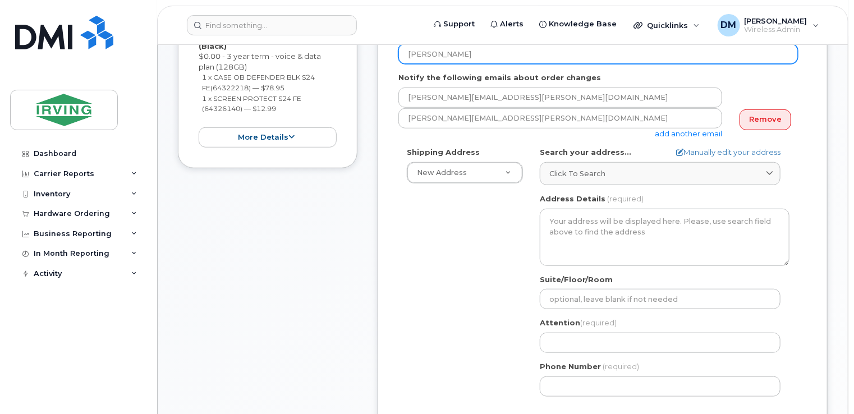
scroll to position [354, 0]
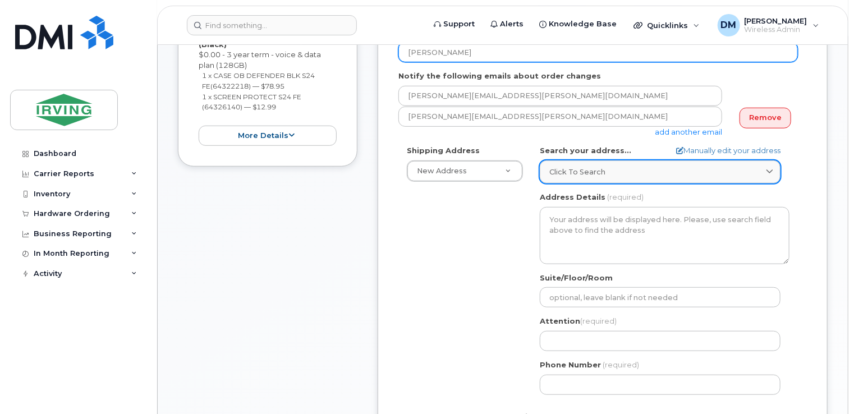
type input "[PERSON_NAME]"
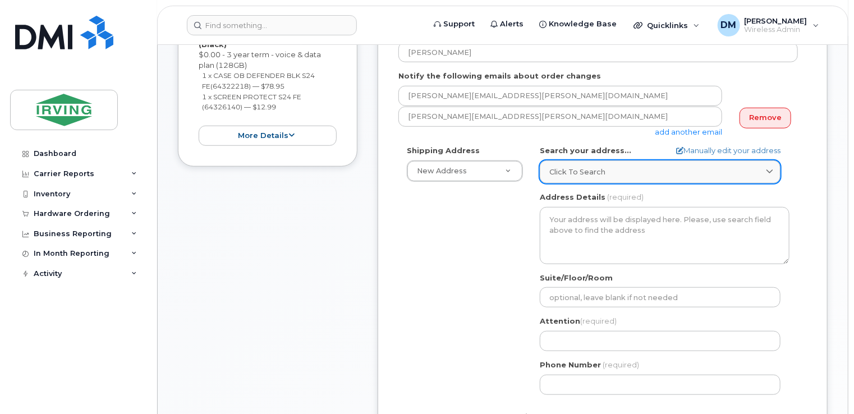
click at [622, 167] on div "Click to search" at bounding box center [660, 172] width 222 height 11
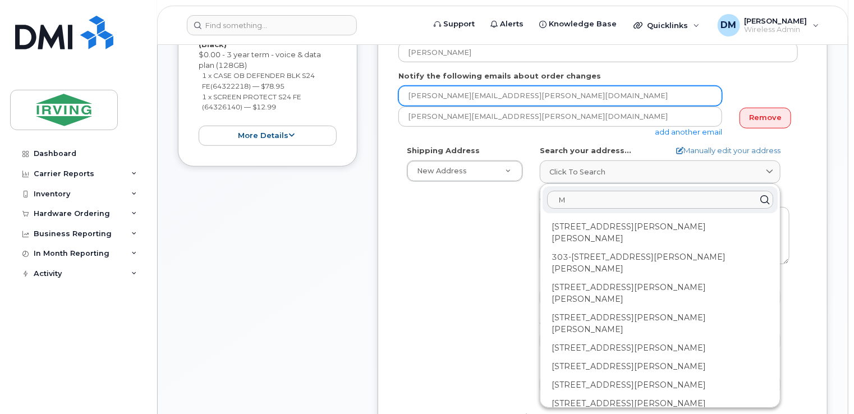
click at [599, 88] on input "[PERSON_NAME][EMAIL_ADDRESS][PERSON_NAME][DOMAIN_NAME]" at bounding box center [560, 96] width 324 height 20
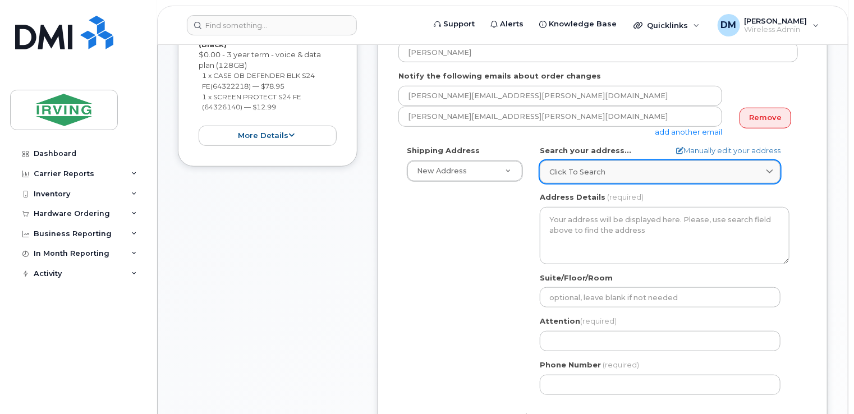
click at [597, 167] on link "Click to search" at bounding box center [660, 171] width 241 height 23
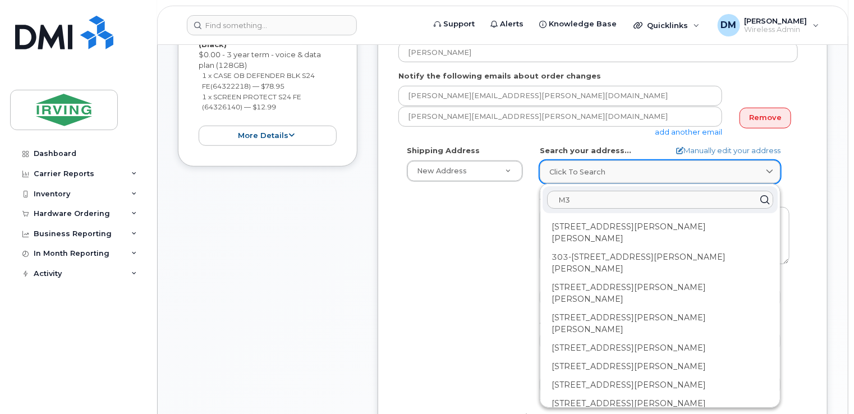
type input "M"
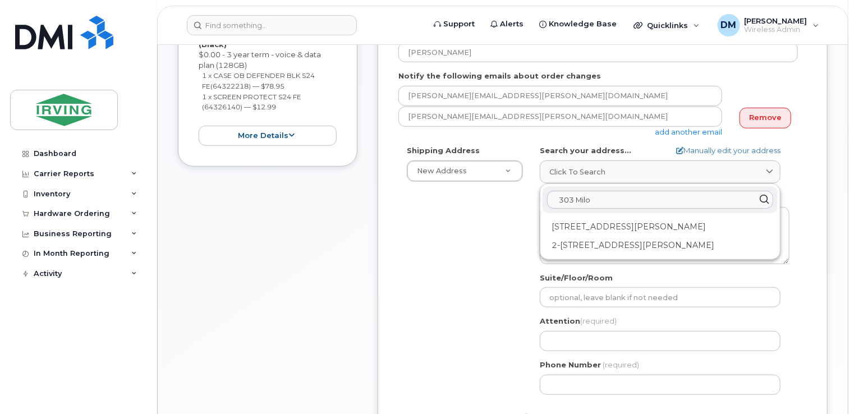
type input "303 Milo"
click at [598, 218] on div "1-303 Milo Rd Wheatley ON N0P 2P0" at bounding box center [660, 227] width 235 height 19
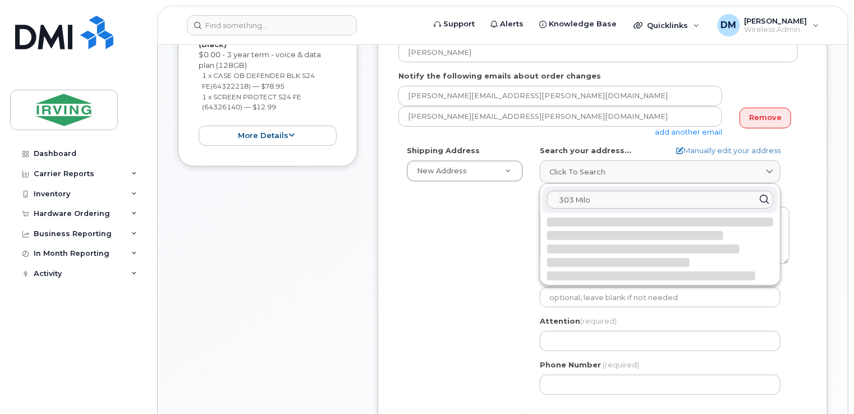
select select
type textarea "1-303 Milo Rd WHEATLEY ON N0P 2P0 CANADA"
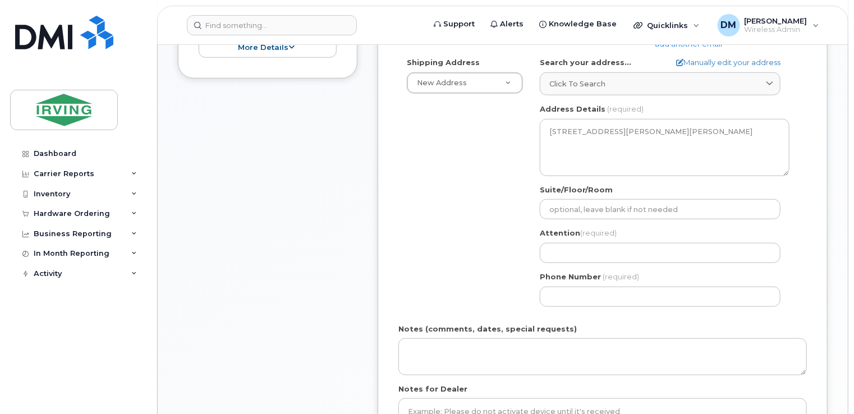
scroll to position [437, 0]
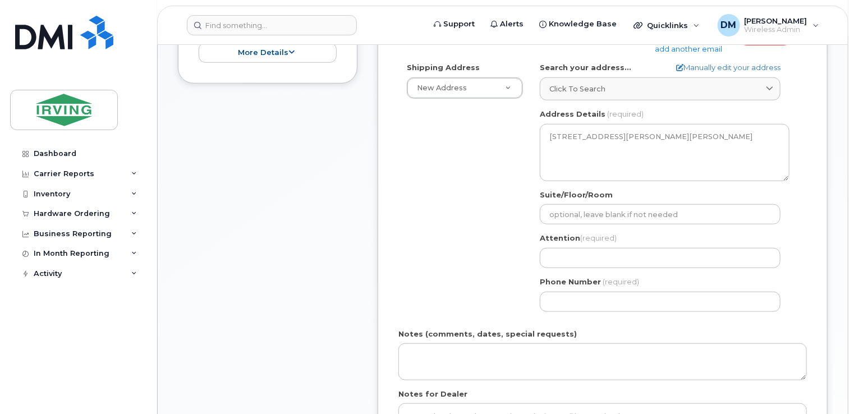
click at [628, 234] on div "Attention (required)" at bounding box center [665, 250] width 250 height 35
click at [624, 248] on input "Attention (required)" at bounding box center [660, 258] width 241 height 20
type input "[PERSON_NAME]"
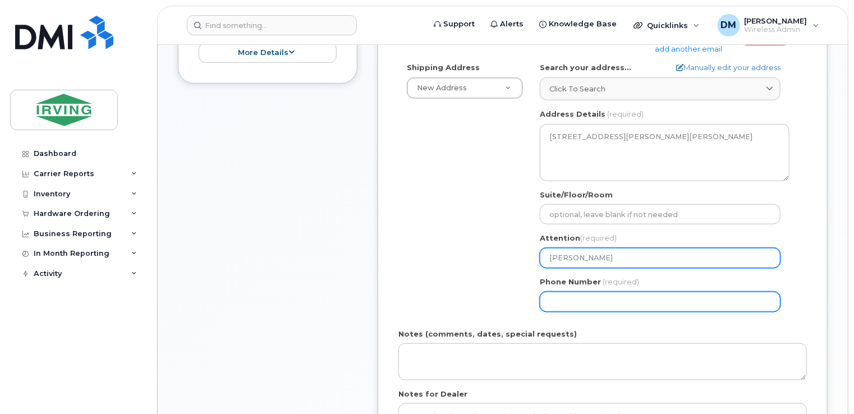
type input "5193245574"
select select
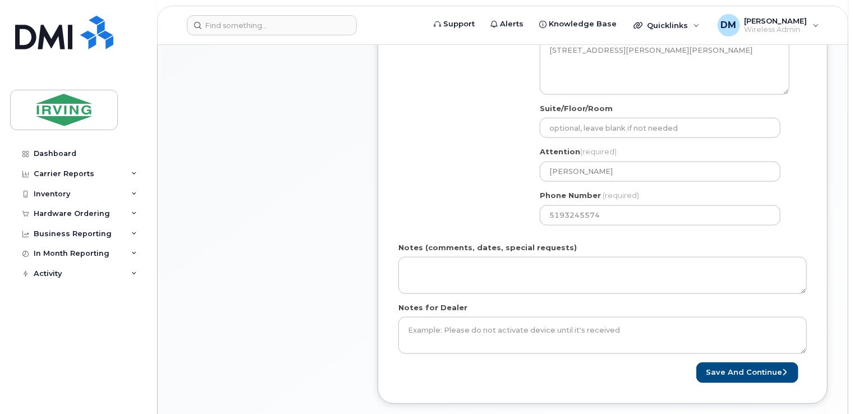
scroll to position [658, 0]
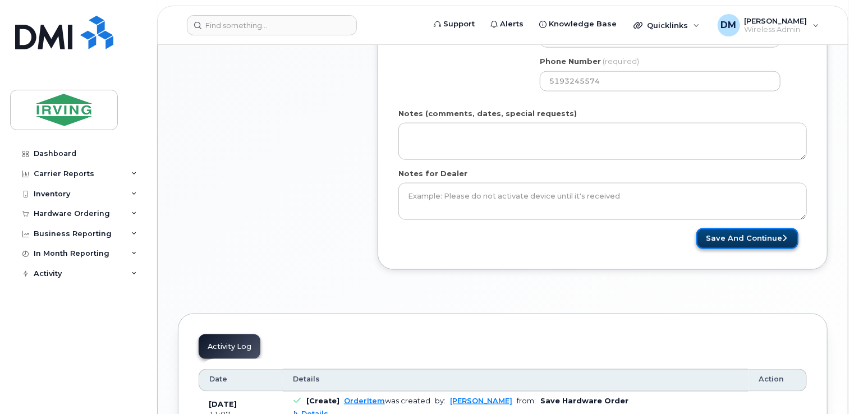
click at [753, 229] on button "Save and Continue" at bounding box center [747, 238] width 102 height 21
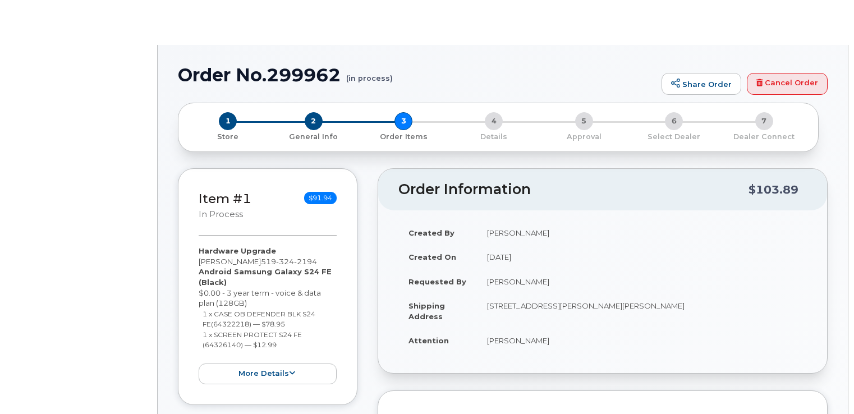
type input "[PERSON_NAME]"
type input "114752"
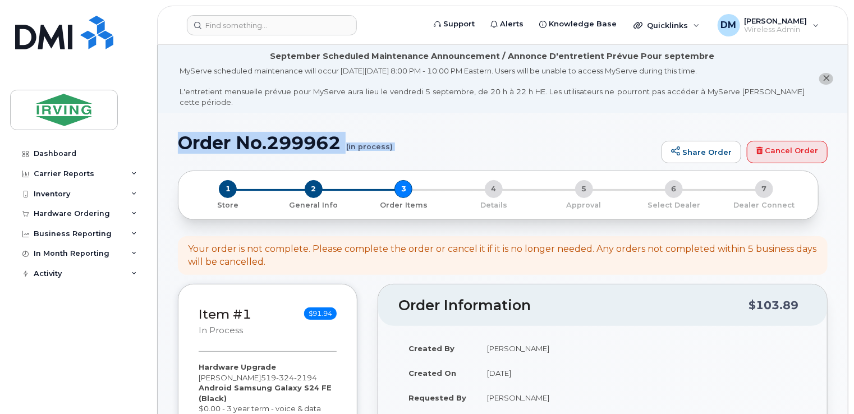
drag, startPoint x: 853, startPoint y: 81, endPoint x: 855, endPoint y: 106, distance: 25.3
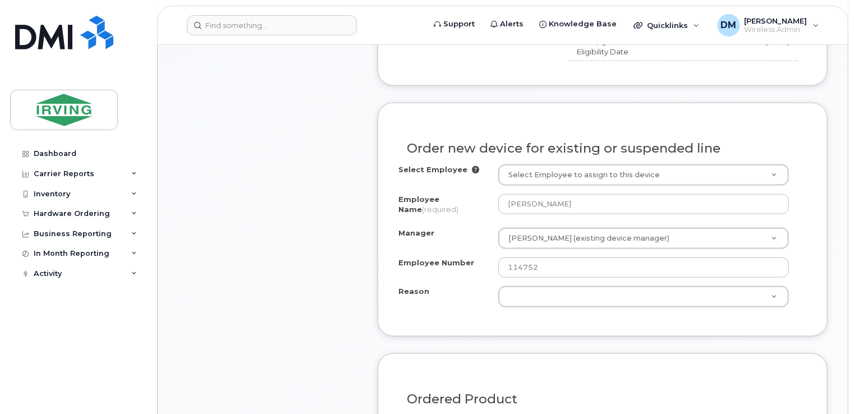
scroll to position [625, 0]
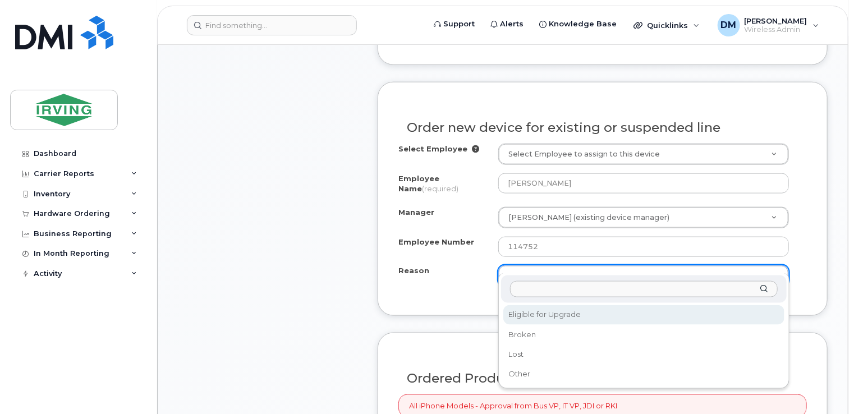
select select "eligible_for_upgrade"
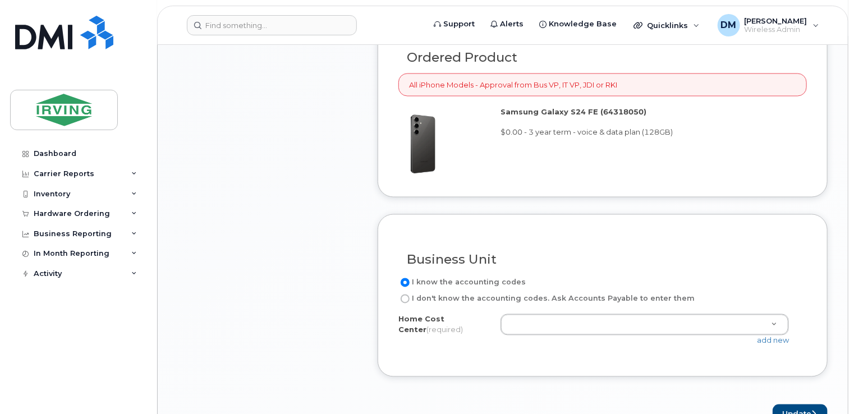
scroll to position [994, 0]
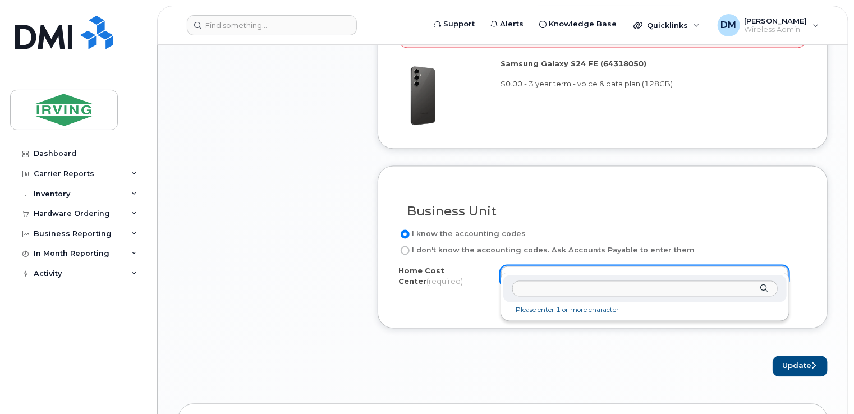
paste input "238604130.46786"
type input "238604130.46786"
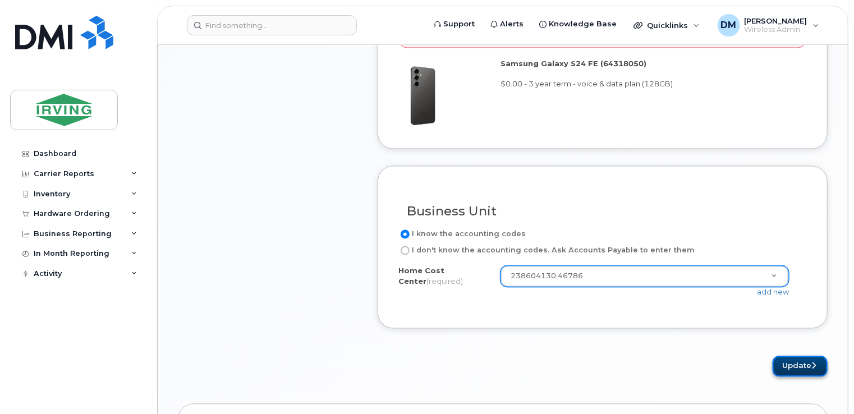
drag, startPoint x: 623, startPoint y: 304, endPoint x: 808, endPoint y: 357, distance: 192.3
click at [808, 357] on button "Update" at bounding box center [800, 366] width 55 height 21
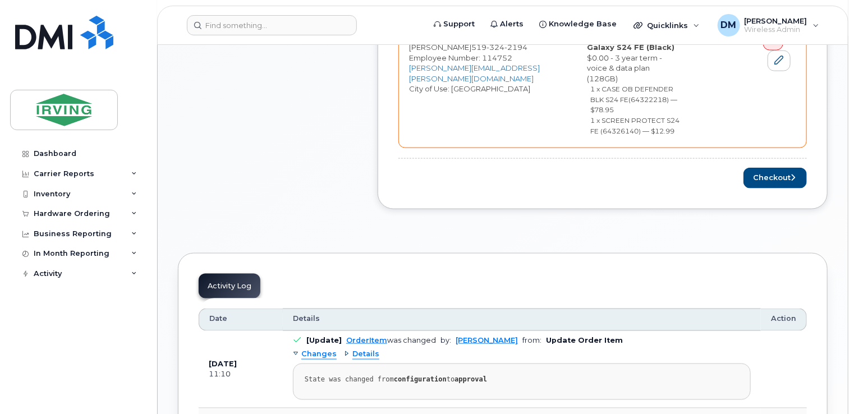
scroll to position [630, 0]
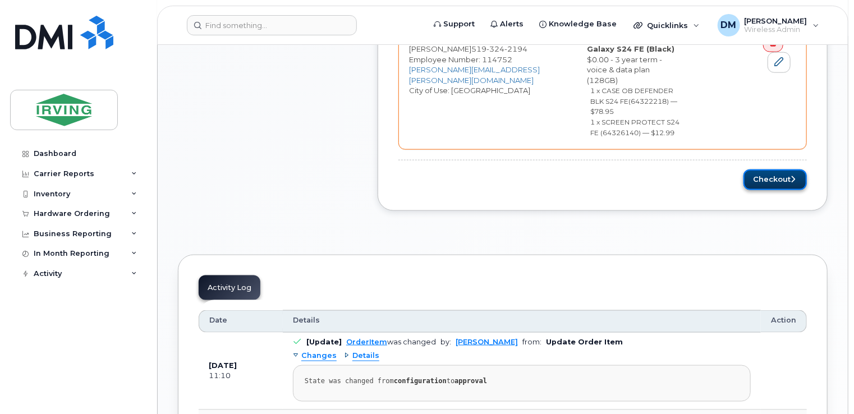
click at [797, 169] on button "Checkout" at bounding box center [774, 179] width 63 height 21
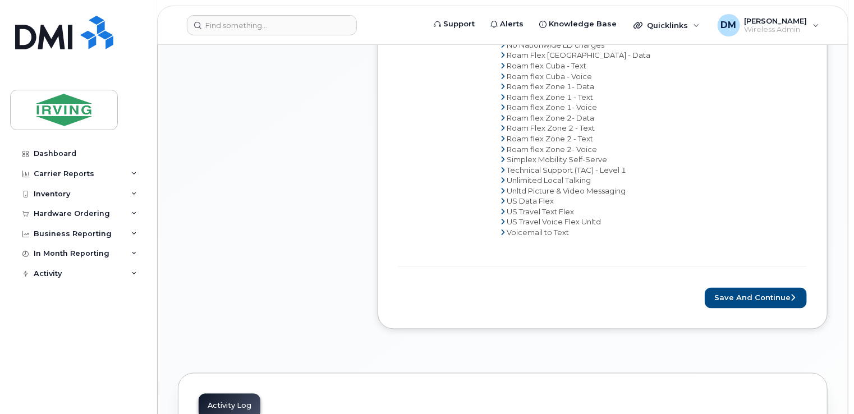
scroll to position [766, 0]
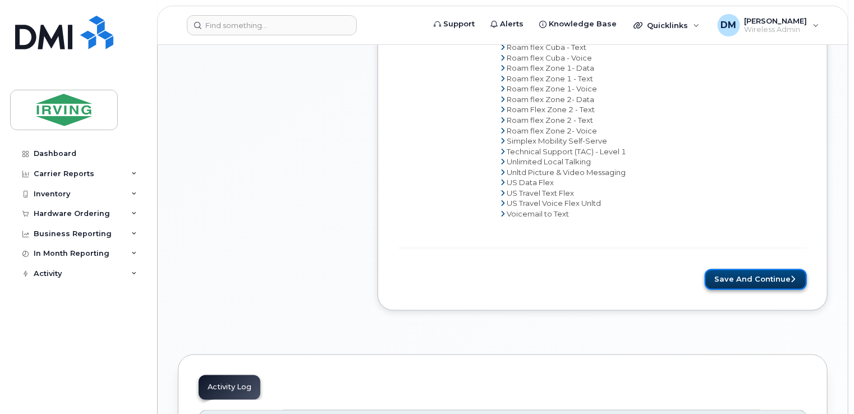
click at [756, 269] on button "Save and Continue" at bounding box center [756, 279] width 102 height 21
click at [756, 269] on div "Please wait..." at bounding box center [602, 279] width 408 height 21
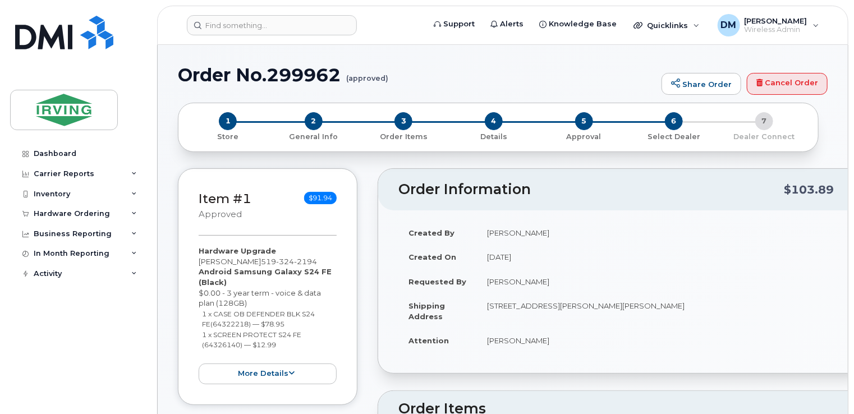
radio input "true"
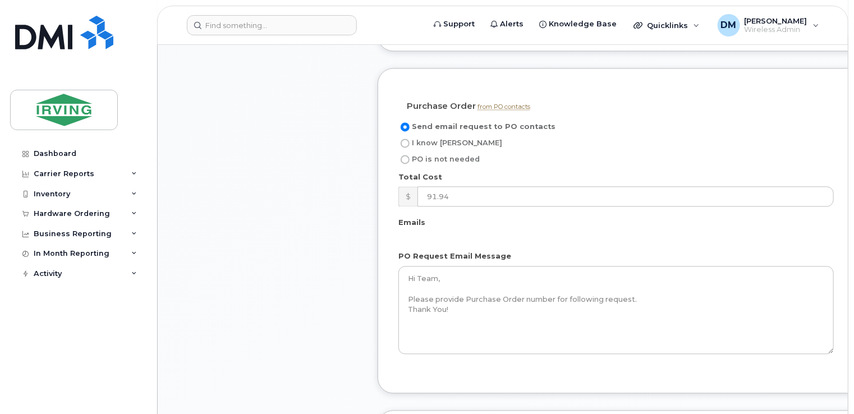
scroll to position [1067, 0]
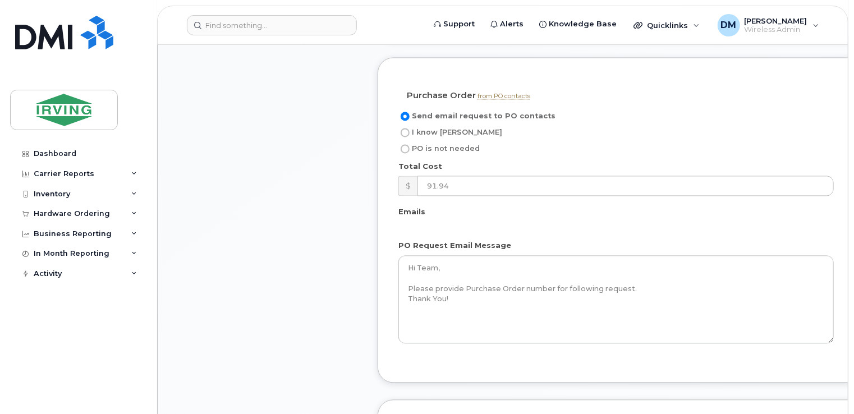
click at [407, 128] on input "I know [PERSON_NAME]" at bounding box center [405, 132] width 9 height 9
radio input "true"
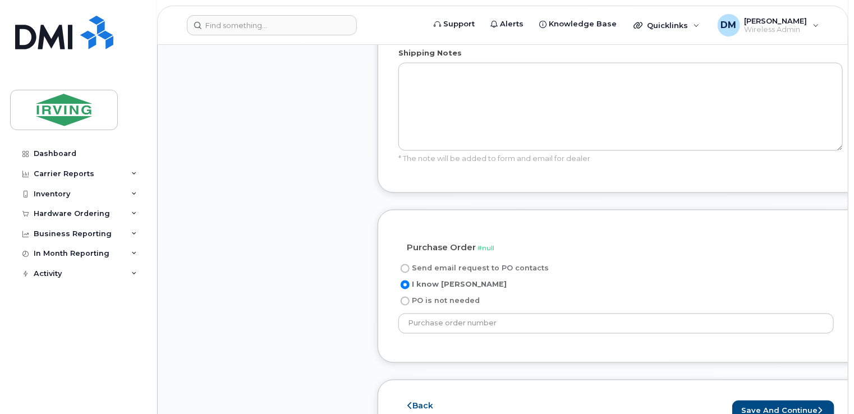
scroll to position [1145, 0]
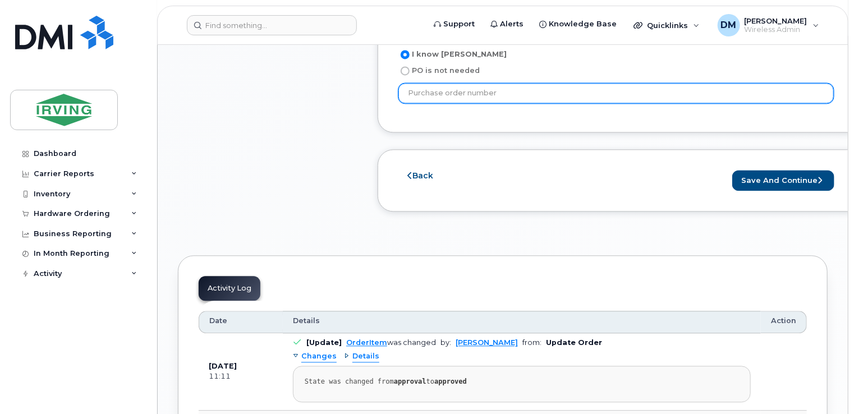
click at [528, 83] on input "text" at bounding box center [615, 93] width 435 height 20
paste input "18119"
type input "18119"
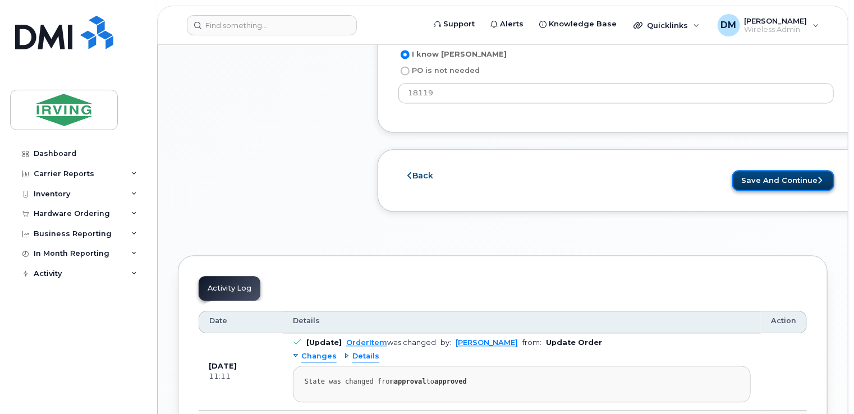
click at [807, 172] on button "Save and Continue" at bounding box center [783, 180] width 102 height 21
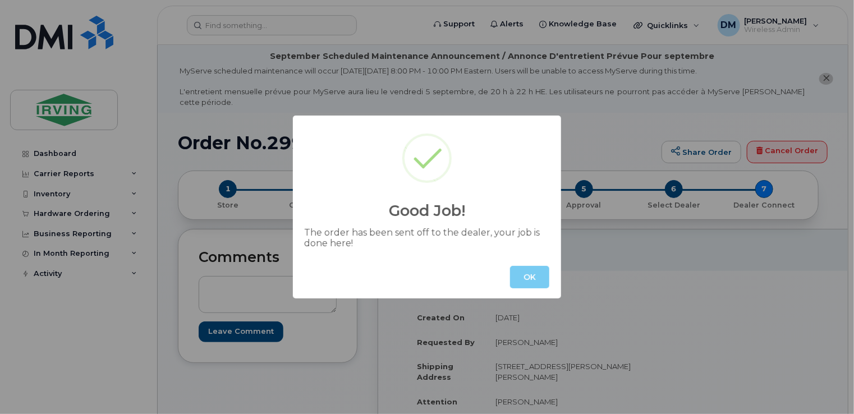
click at [519, 286] on button "OK" at bounding box center [529, 277] width 39 height 22
